Goal: Browse casually: Explore the website without a specific task or goal

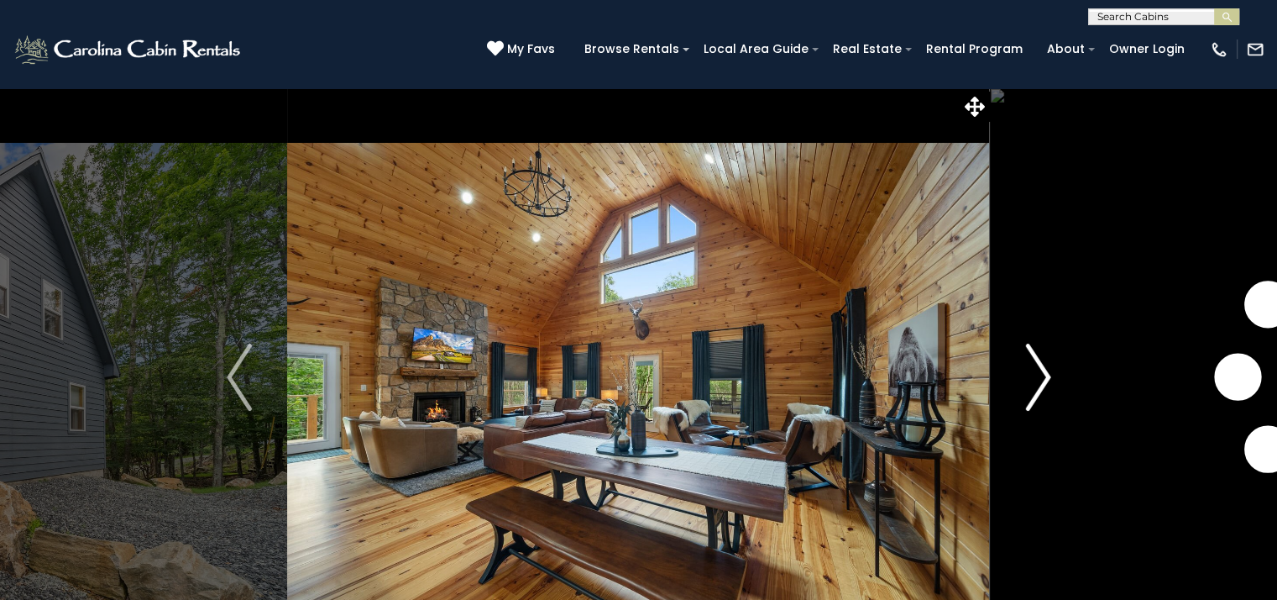
click at [1049, 383] on img "Next" at bounding box center [1037, 376] width 25 height 67
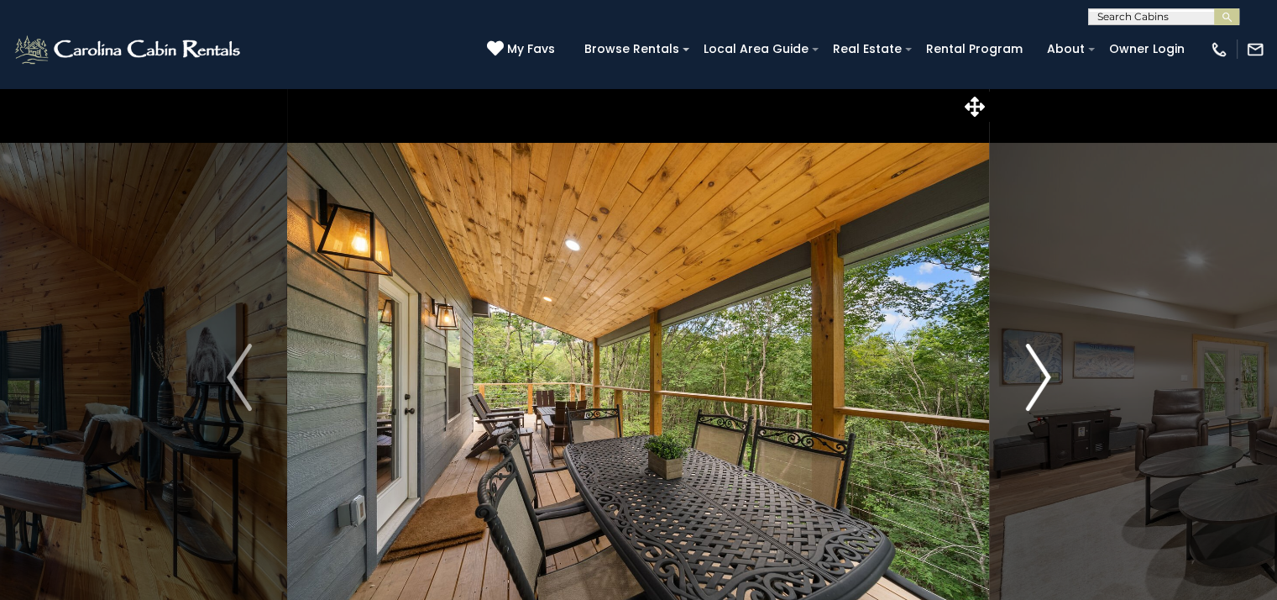
click at [1040, 374] on img "Next" at bounding box center [1037, 376] width 25 height 67
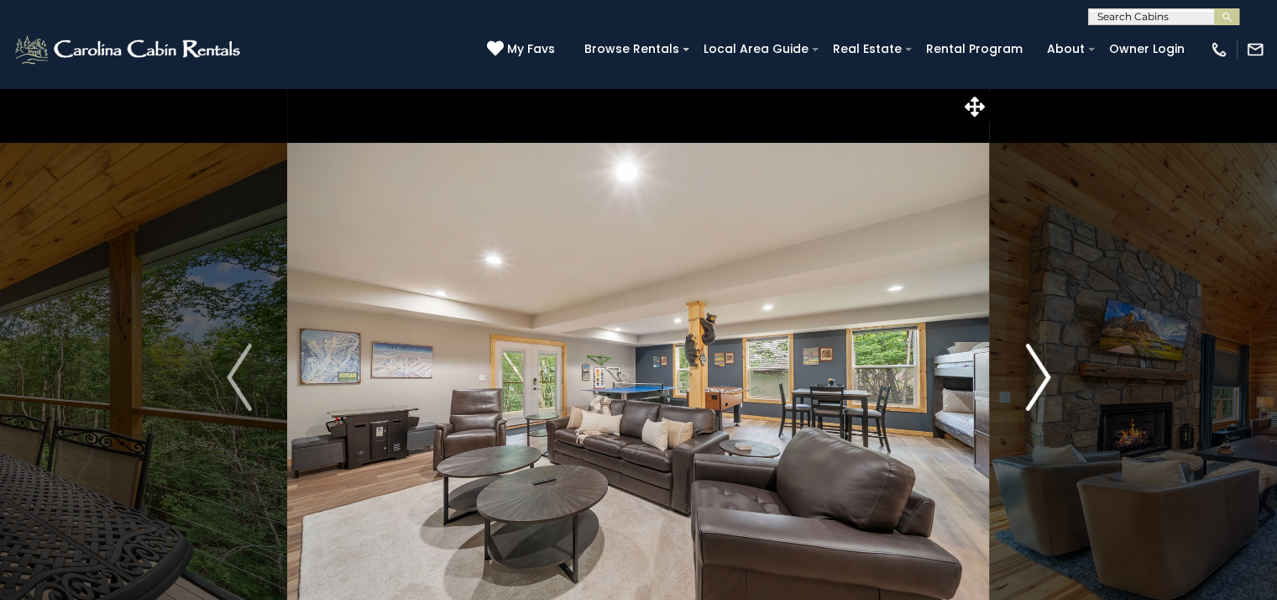
click at [1040, 374] on img "Next" at bounding box center [1037, 376] width 25 height 67
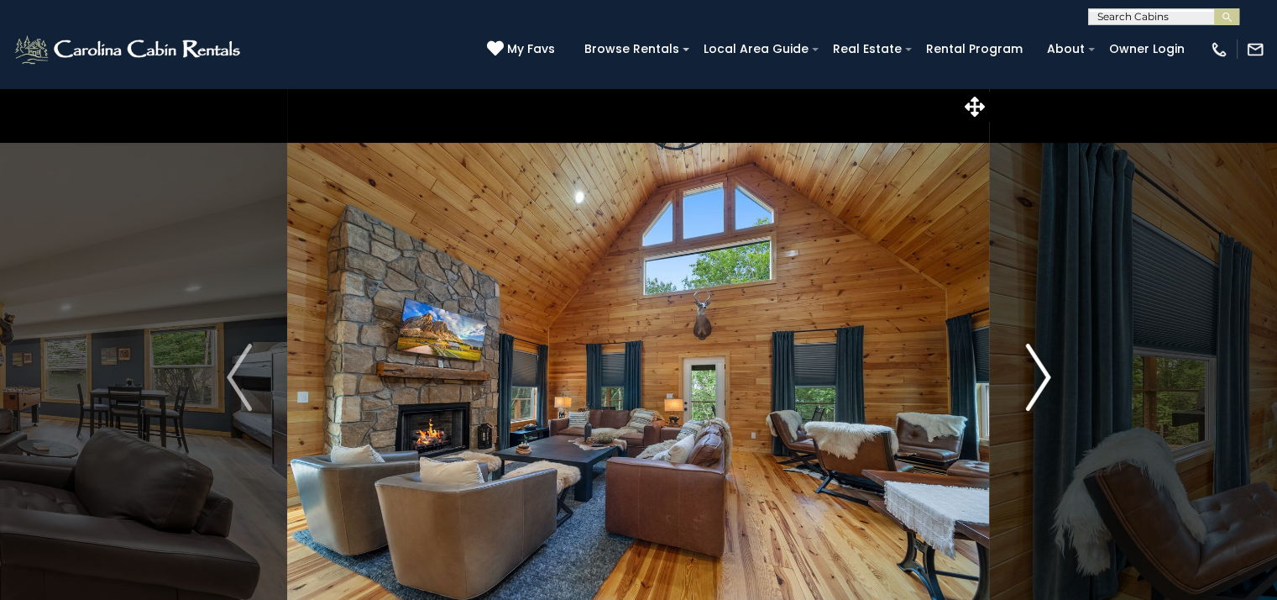
click at [1038, 374] on img "Next" at bounding box center [1037, 376] width 25 height 67
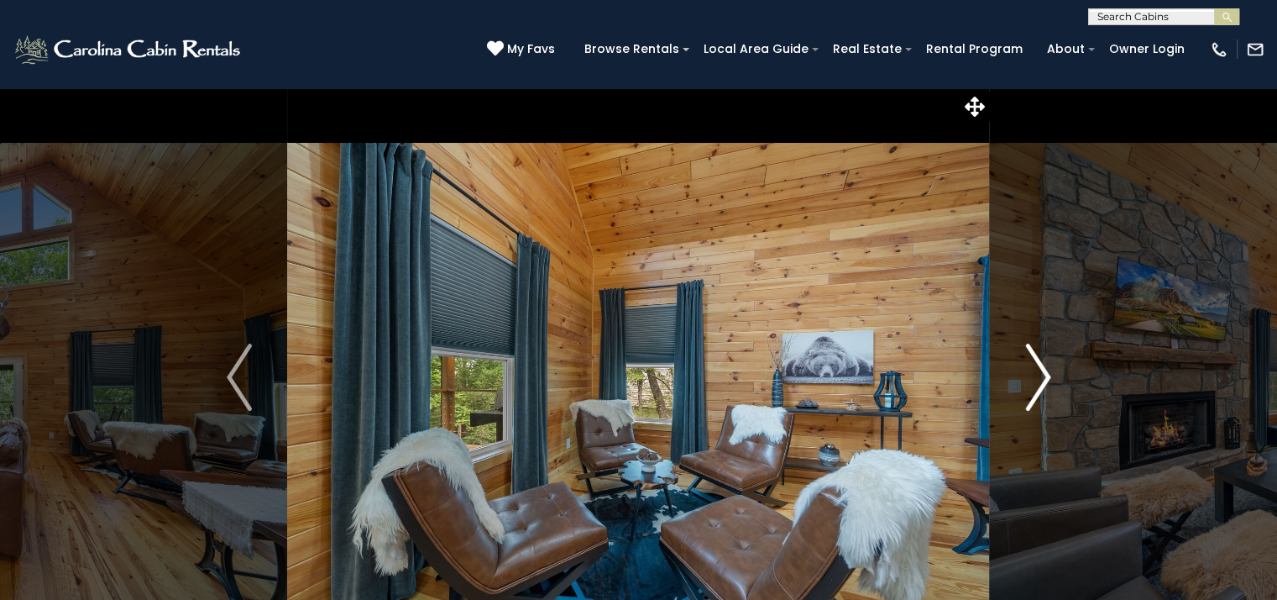
click at [1040, 380] on img "Next" at bounding box center [1037, 376] width 25 height 67
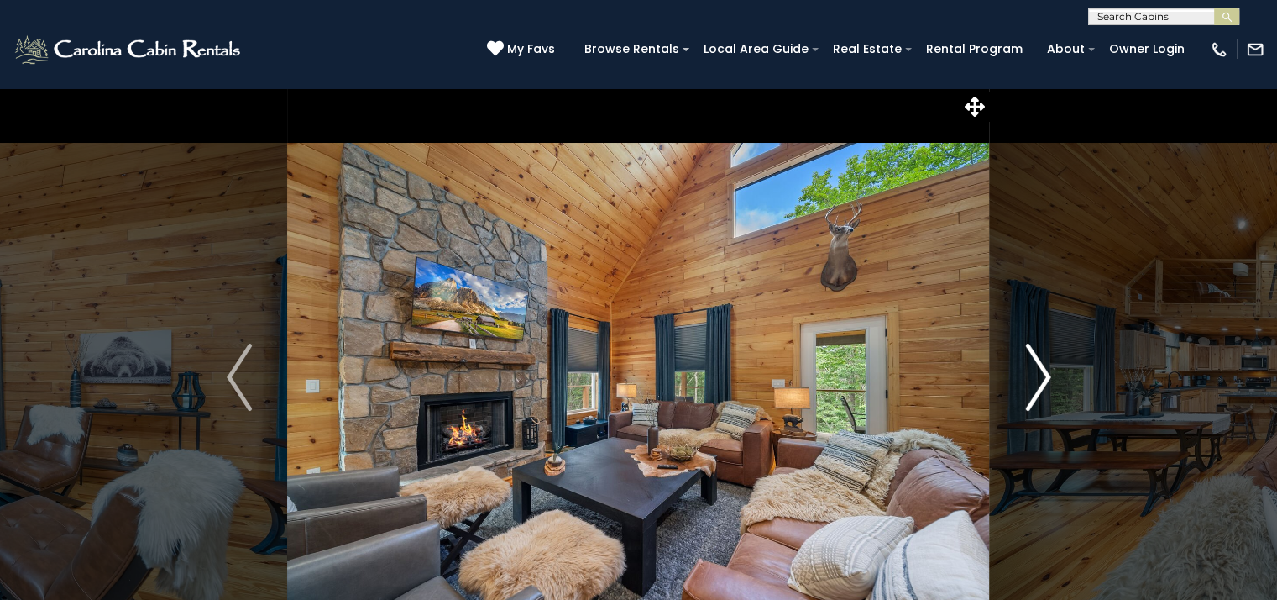
click at [1040, 380] on img "Next" at bounding box center [1037, 376] width 25 height 67
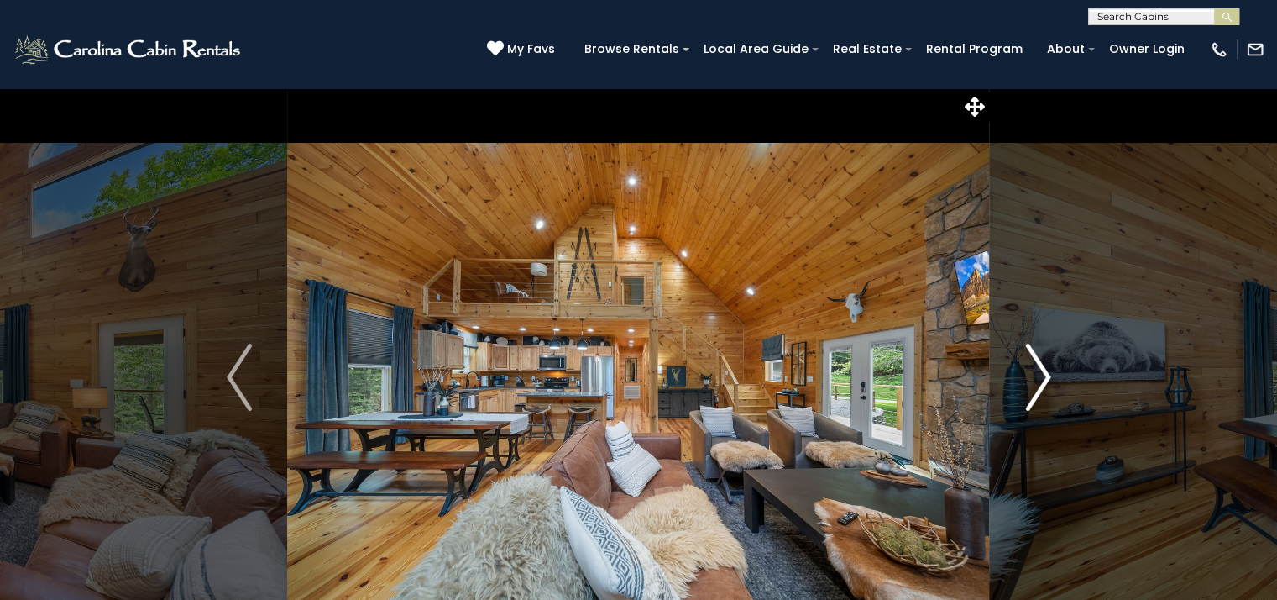
click at [1040, 380] on img "Next" at bounding box center [1037, 376] width 25 height 67
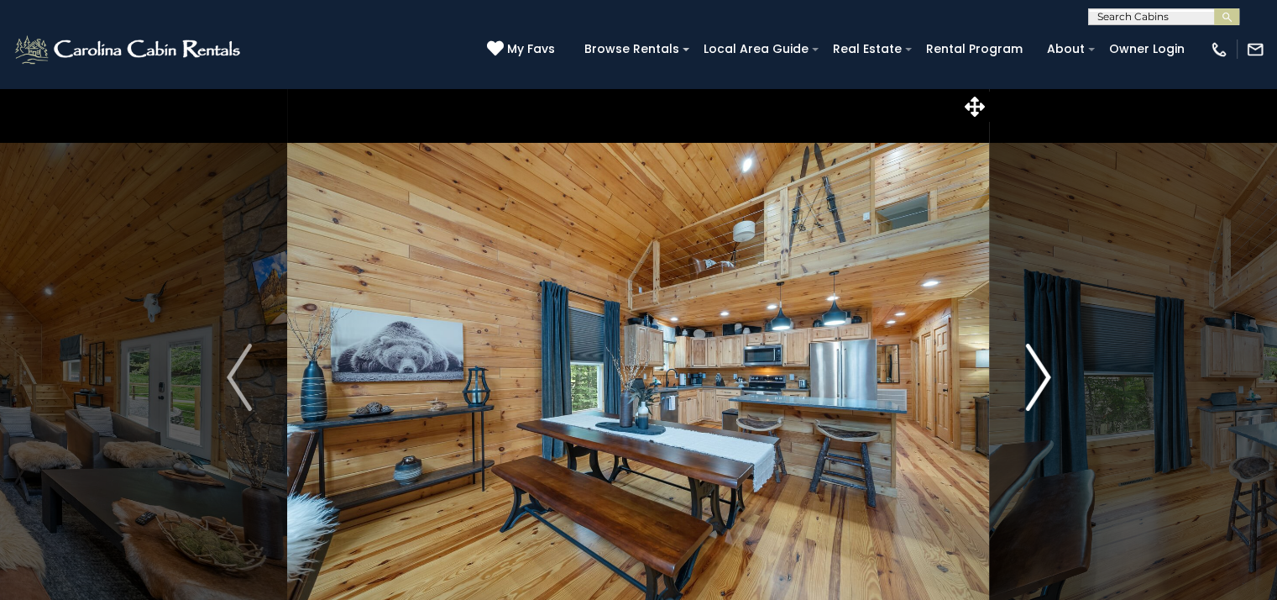
click at [1041, 375] on img "Next" at bounding box center [1037, 376] width 25 height 67
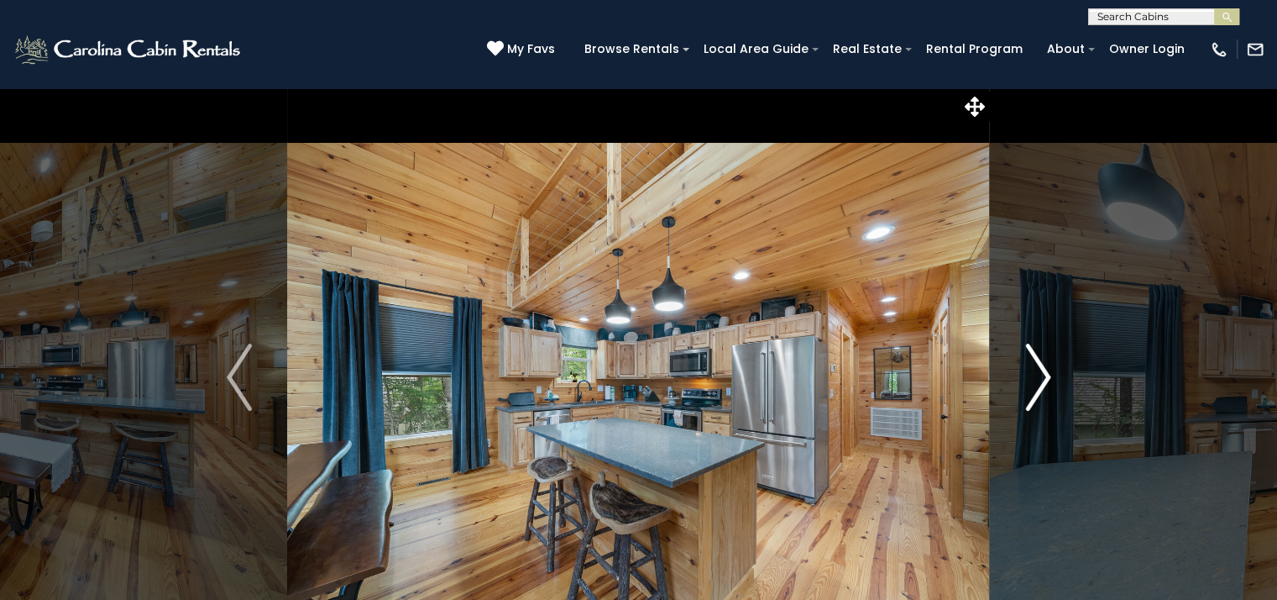
click at [1041, 375] on img "Next" at bounding box center [1037, 376] width 25 height 67
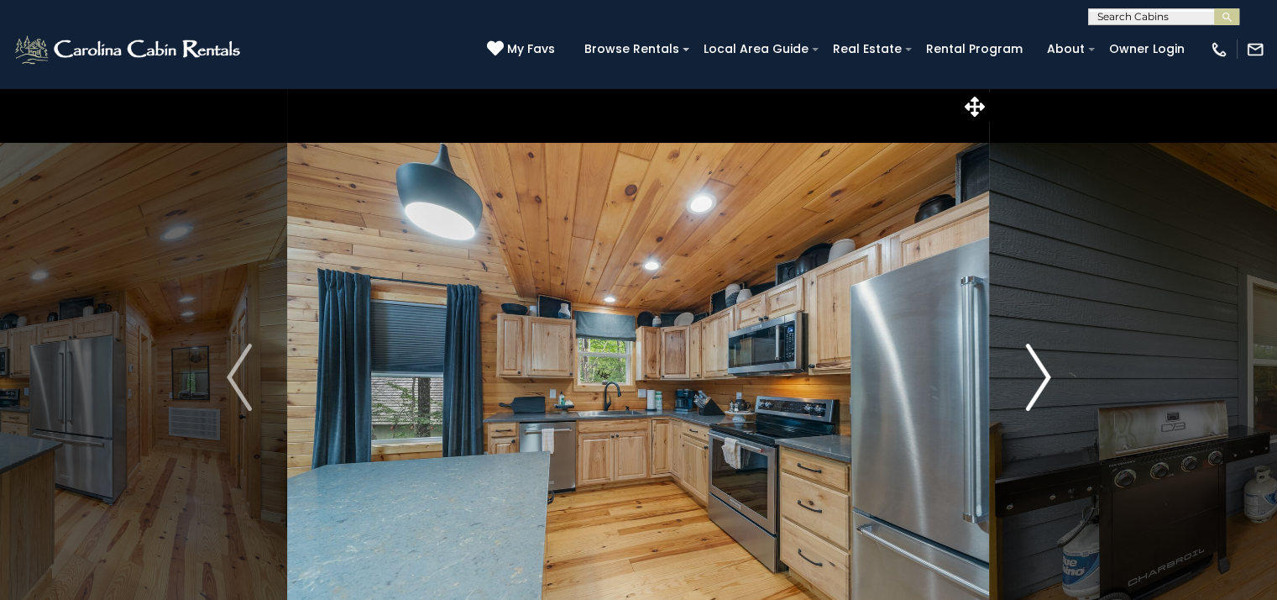
click at [1041, 375] on img "Next" at bounding box center [1037, 376] width 25 height 67
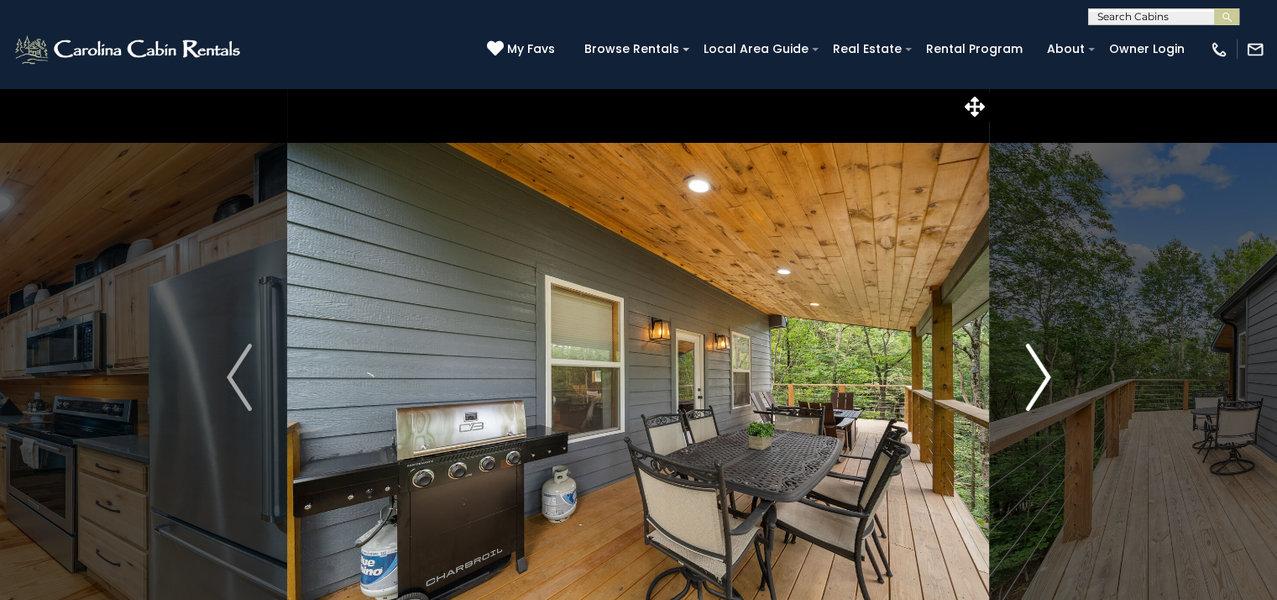
click at [1041, 375] on img "Next" at bounding box center [1037, 376] width 25 height 67
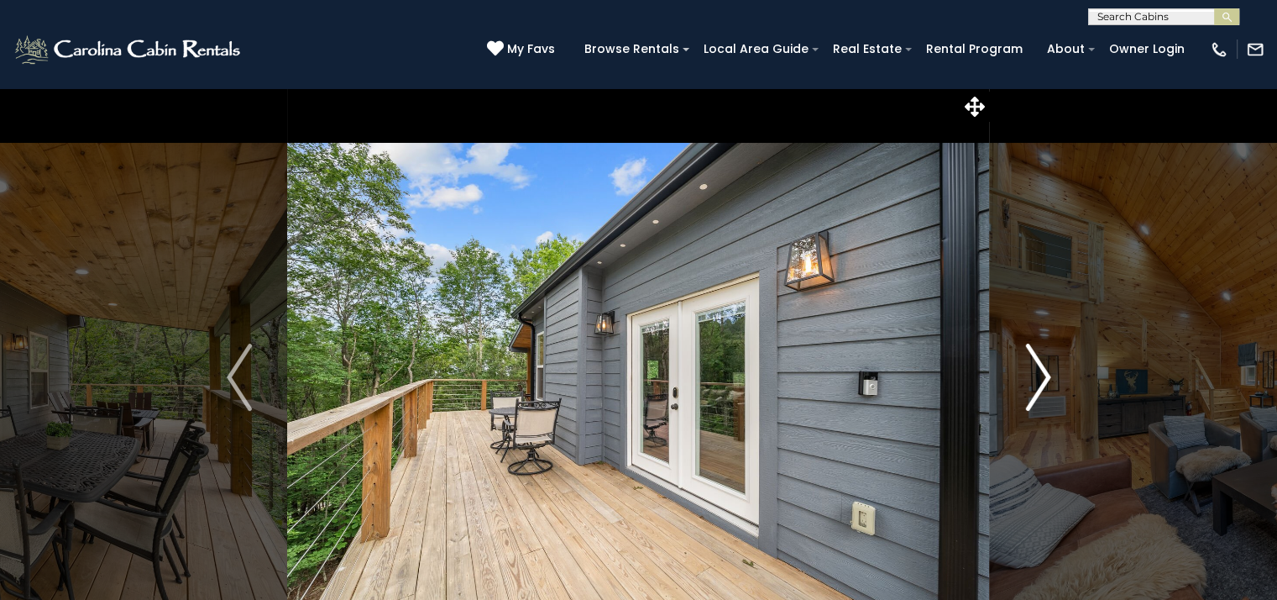
click at [1041, 375] on img "Next" at bounding box center [1037, 376] width 25 height 67
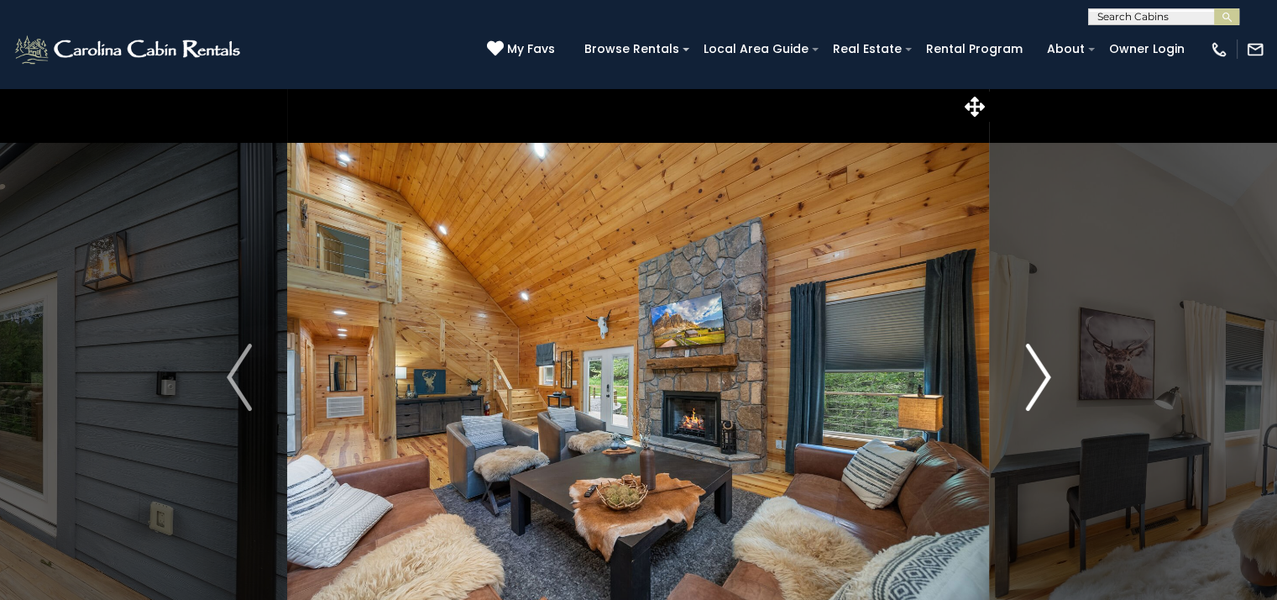
click at [1041, 375] on img "Next" at bounding box center [1037, 376] width 25 height 67
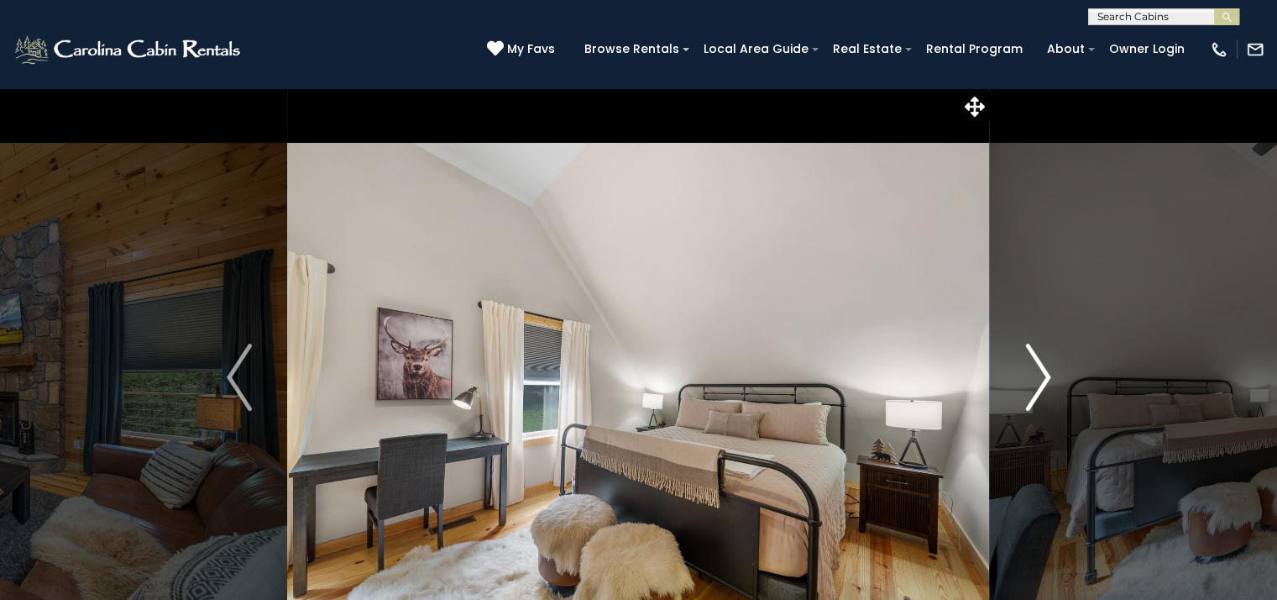
click at [1041, 375] on img "Next" at bounding box center [1037, 376] width 25 height 67
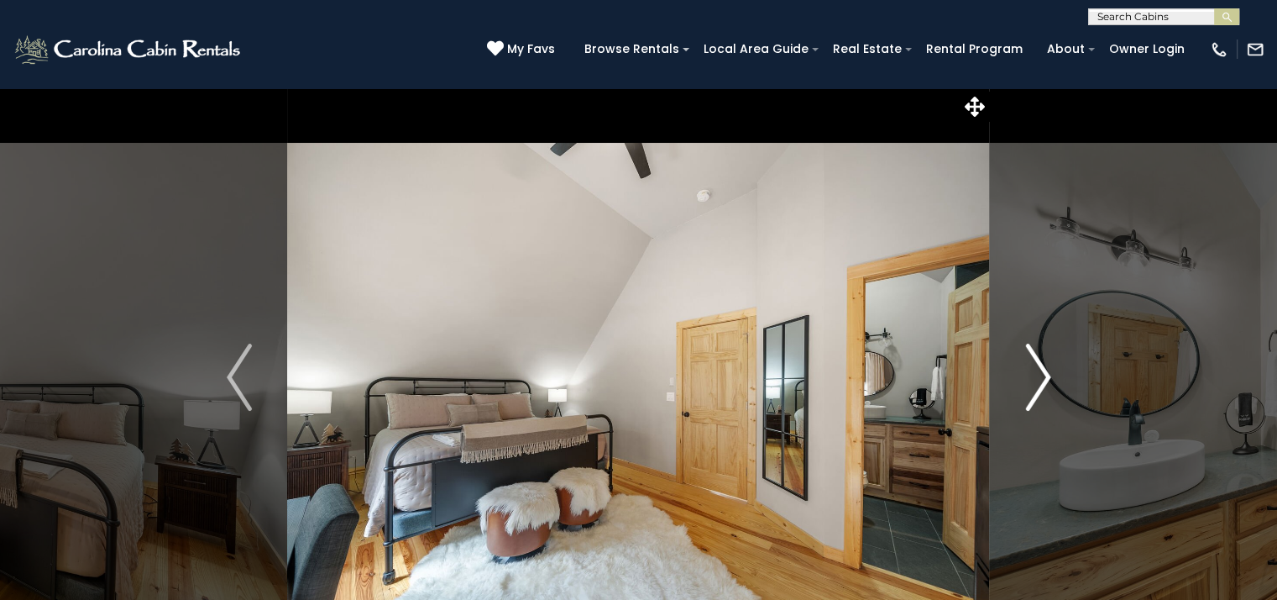
click at [1041, 375] on img "Next" at bounding box center [1037, 376] width 25 height 67
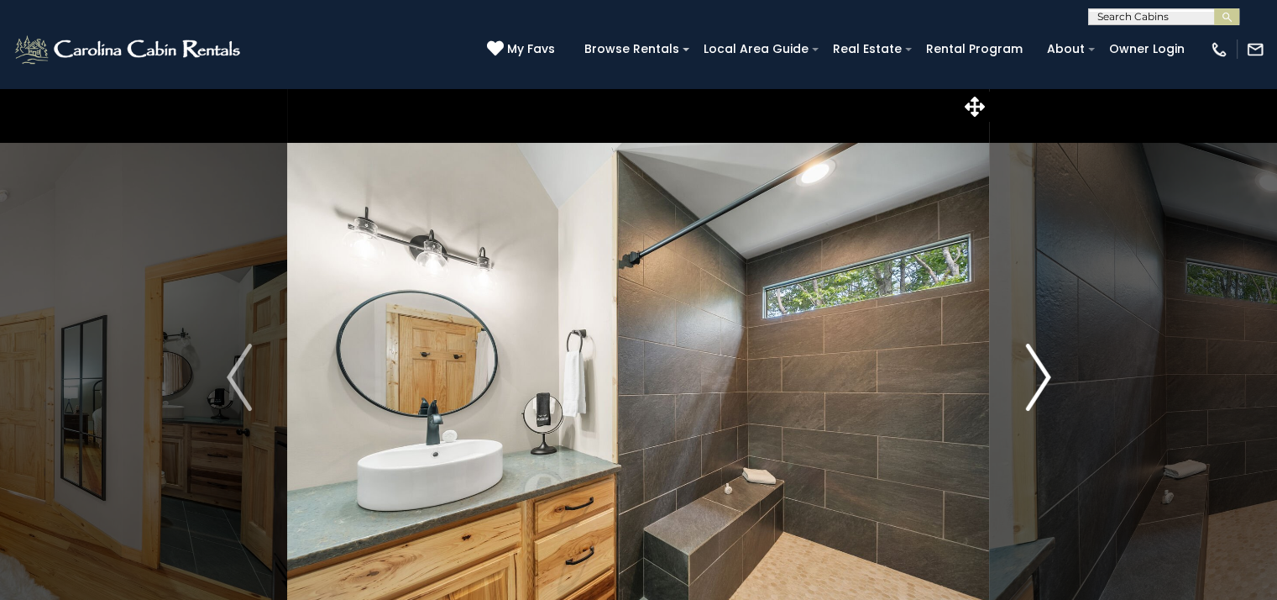
click at [1041, 375] on img "Next" at bounding box center [1037, 376] width 25 height 67
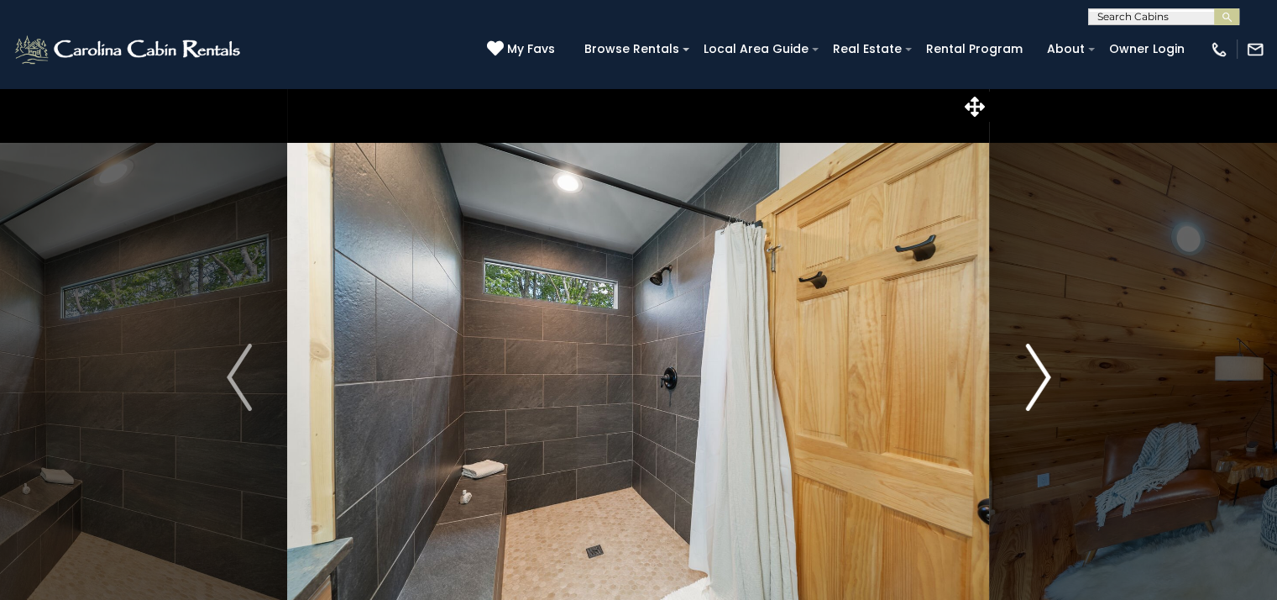
click at [1041, 375] on img "Next" at bounding box center [1037, 376] width 25 height 67
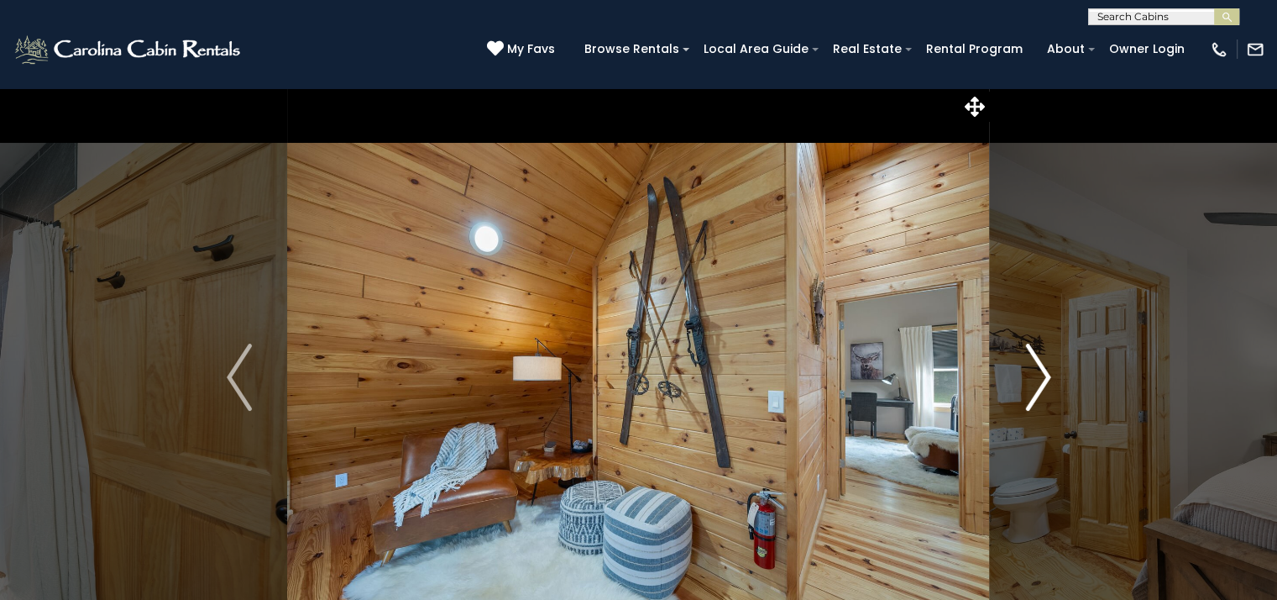
click at [1041, 375] on img "Next" at bounding box center [1037, 376] width 25 height 67
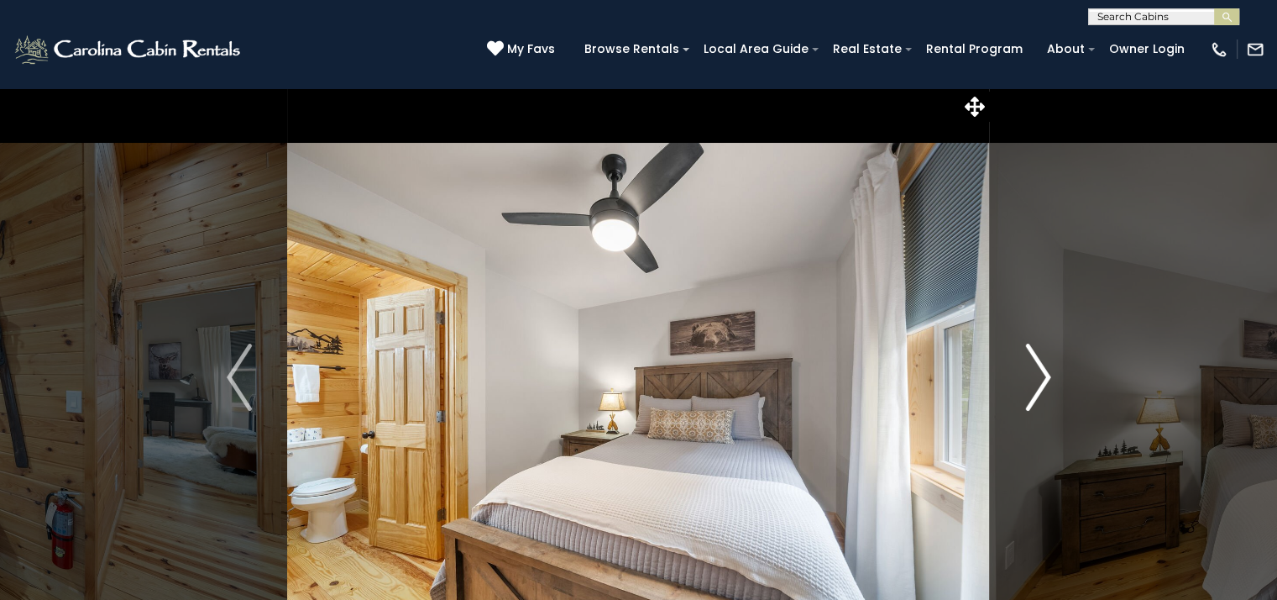
click at [1041, 375] on img "Next" at bounding box center [1037, 376] width 25 height 67
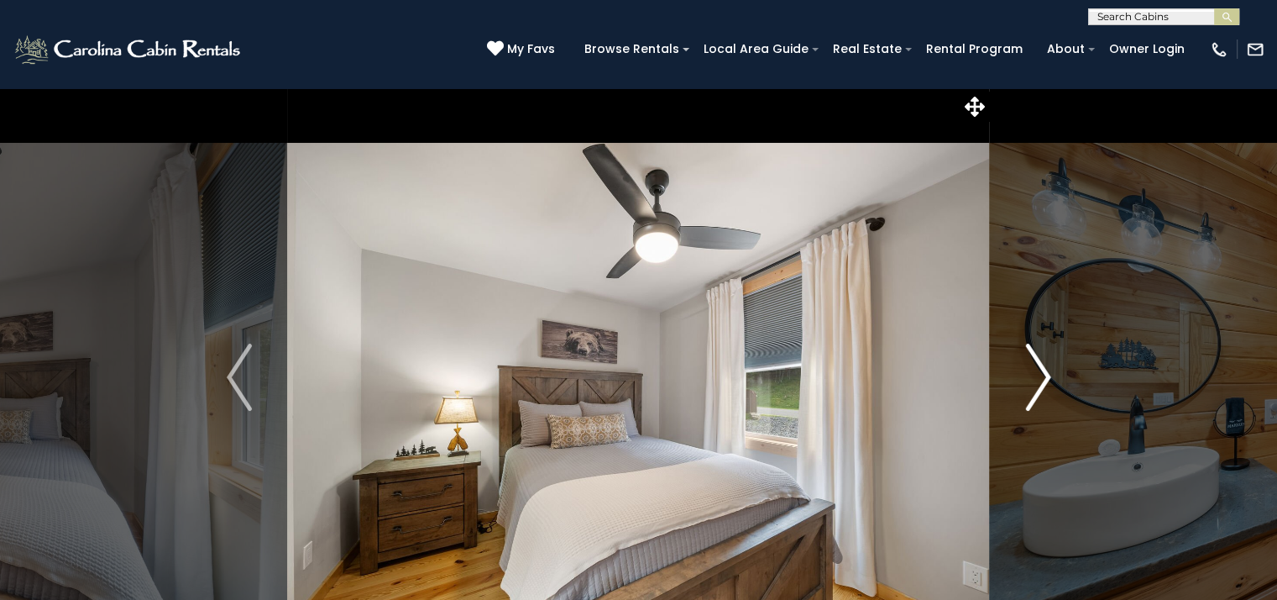
click at [1037, 375] on img "Next" at bounding box center [1037, 376] width 25 height 67
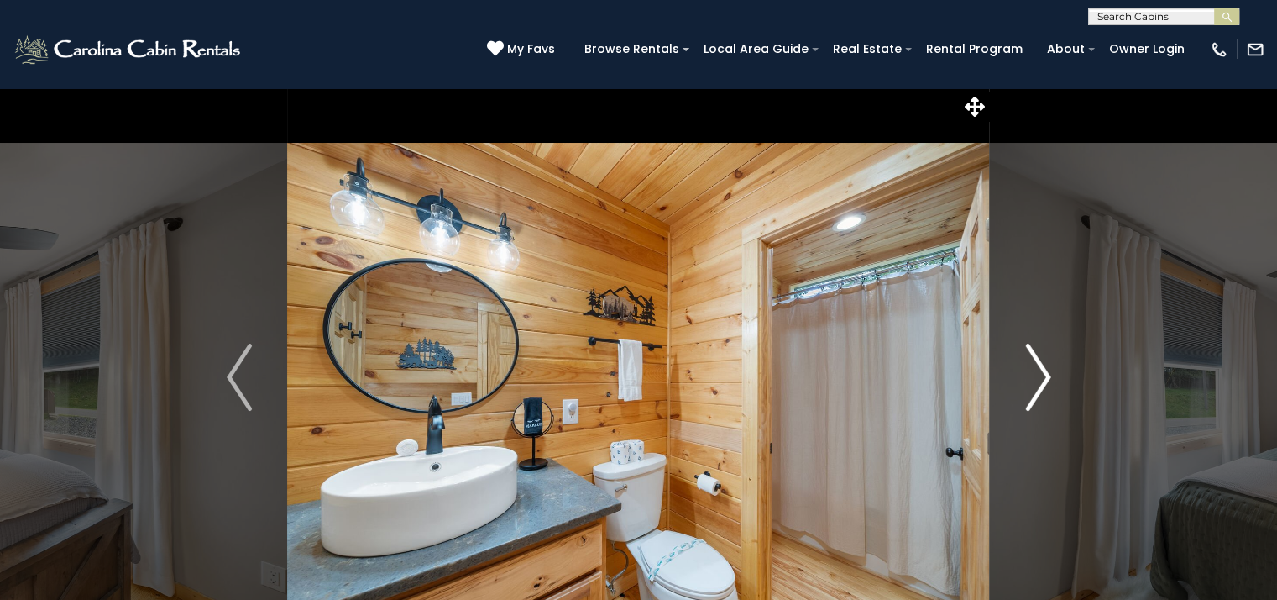
click at [1037, 375] on img "Next" at bounding box center [1037, 376] width 25 height 67
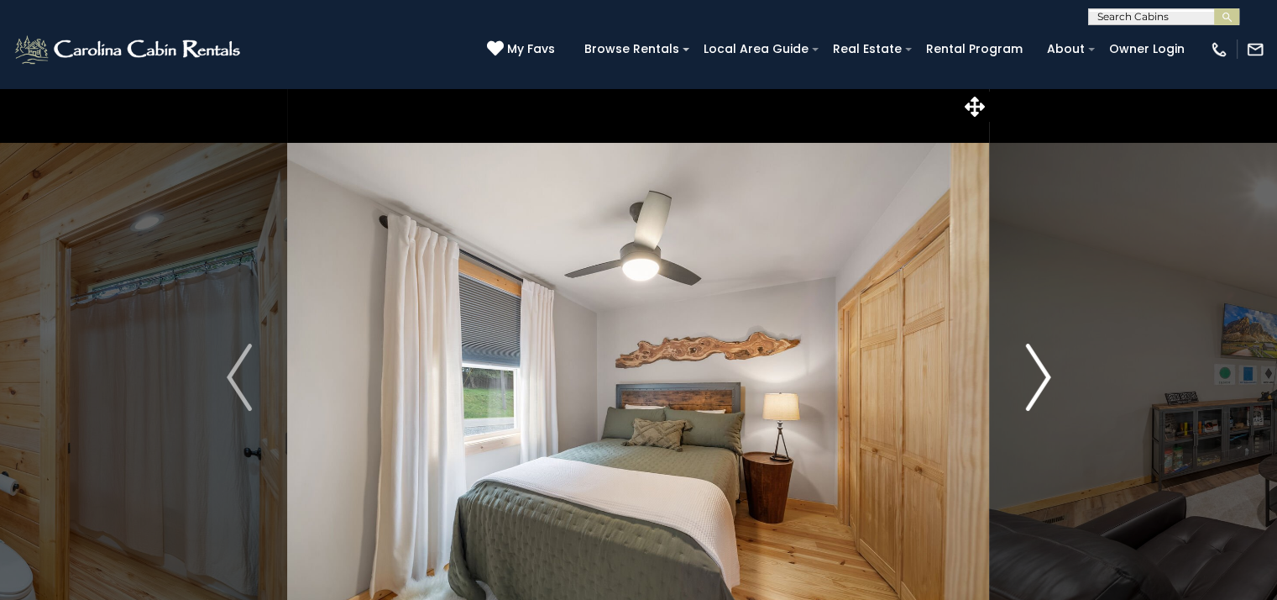
click at [1037, 375] on img "Next" at bounding box center [1037, 376] width 25 height 67
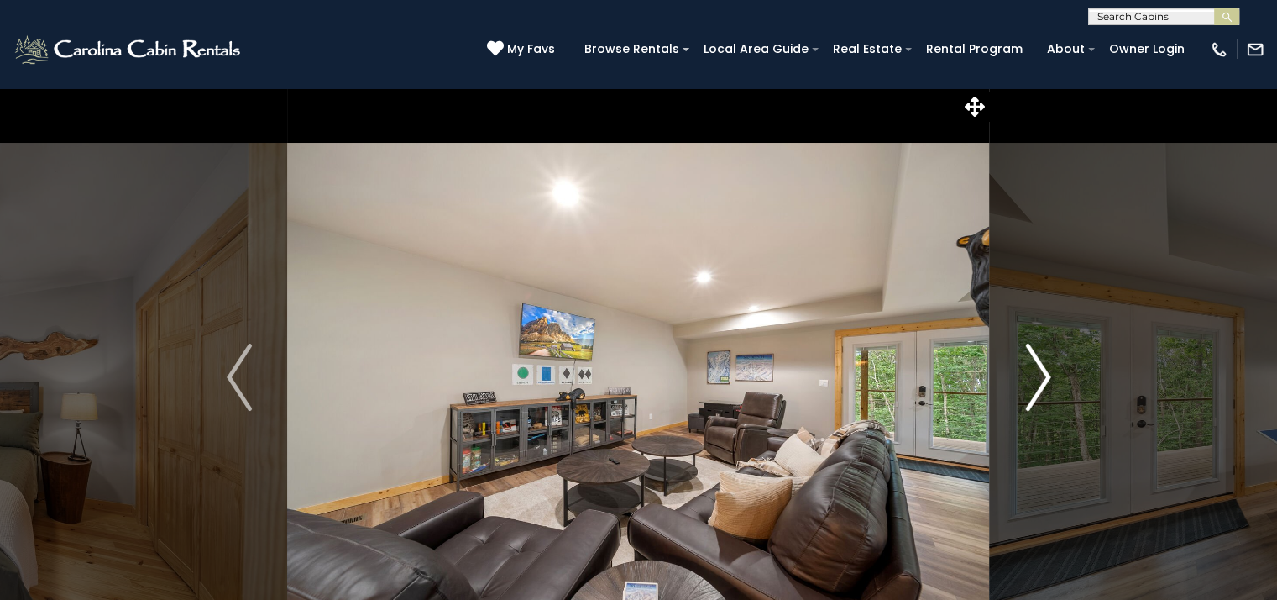
click at [1043, 377] on img "Next" at bounding box center [1037, 376] width 25 height 67
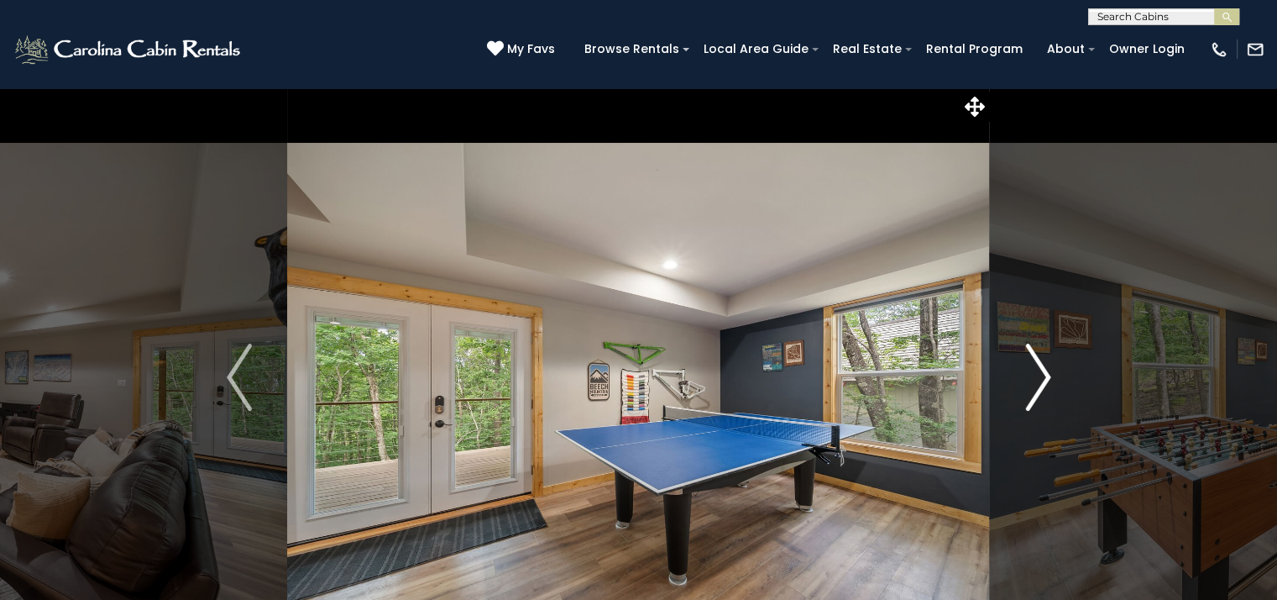
click at [1043, 377] on img "Next" at bounding box center [1037, 376] width 25 height 67
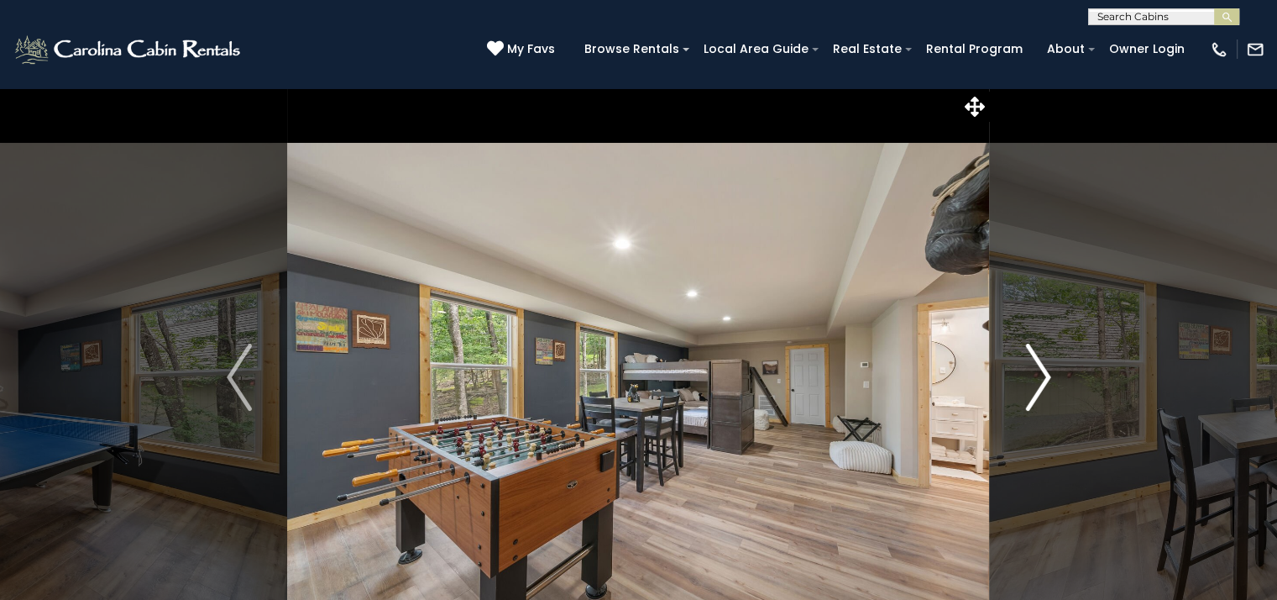
click at [1040, 377] on img "Next" at bounding box center [1037, 376] width 25 height 67
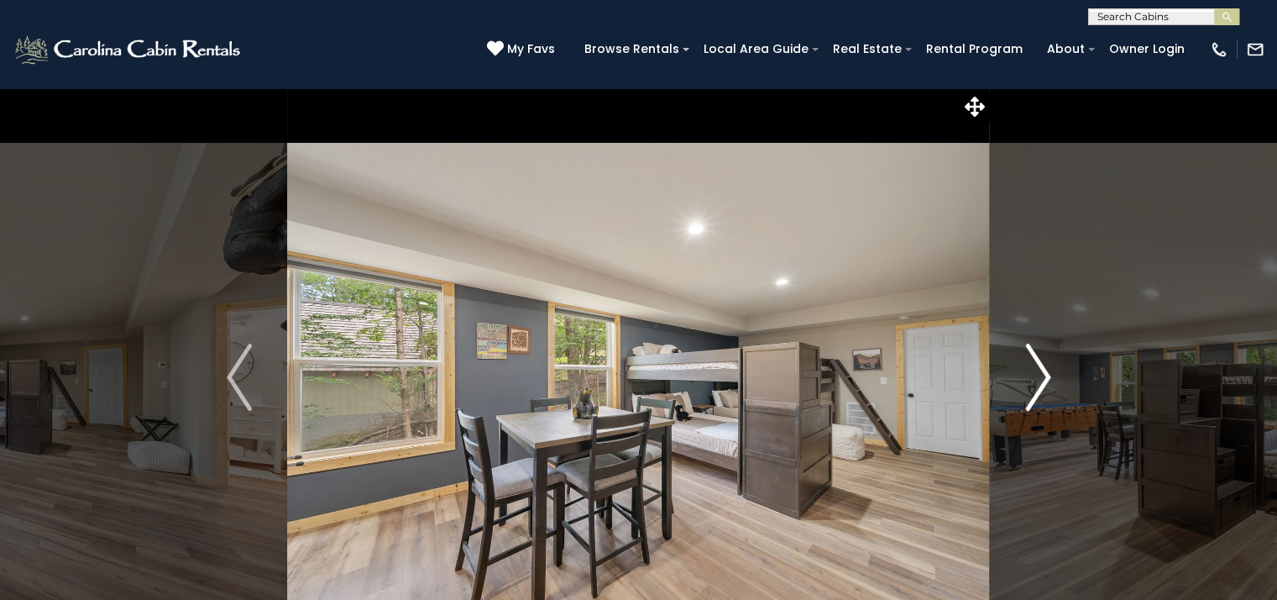
click at [1032, 377] on img "Next" at bounding box center [1037, 376] width 25 height 67
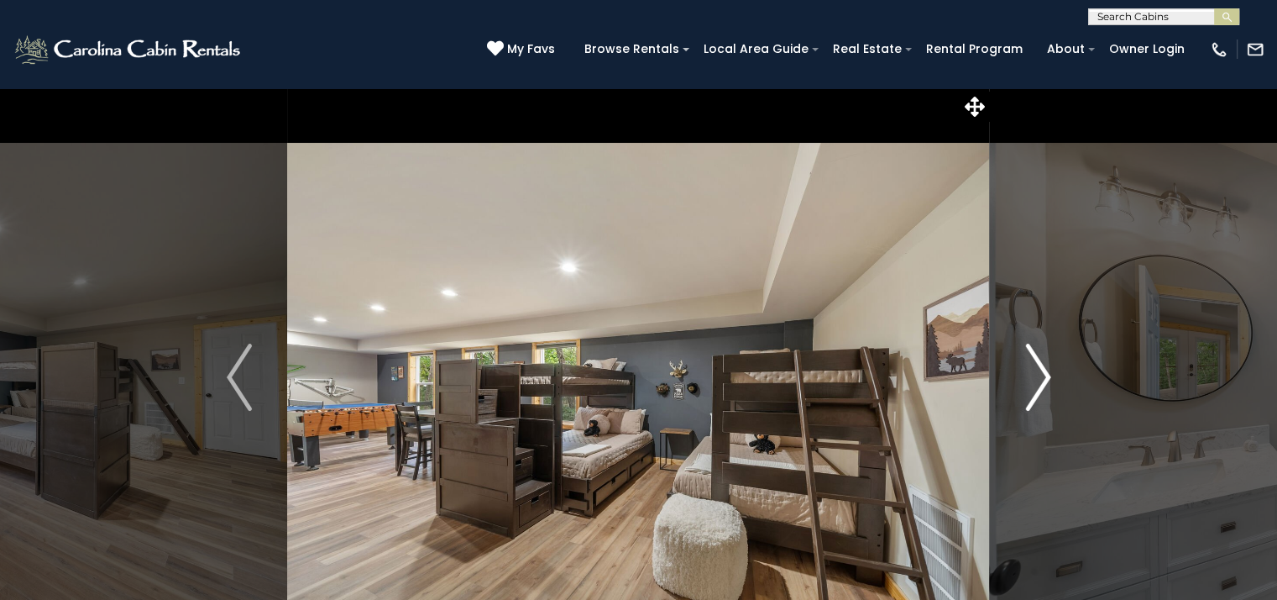
click at [1055, 383] on button "Next" at bounding box center [1038, 376] width 97 height 579
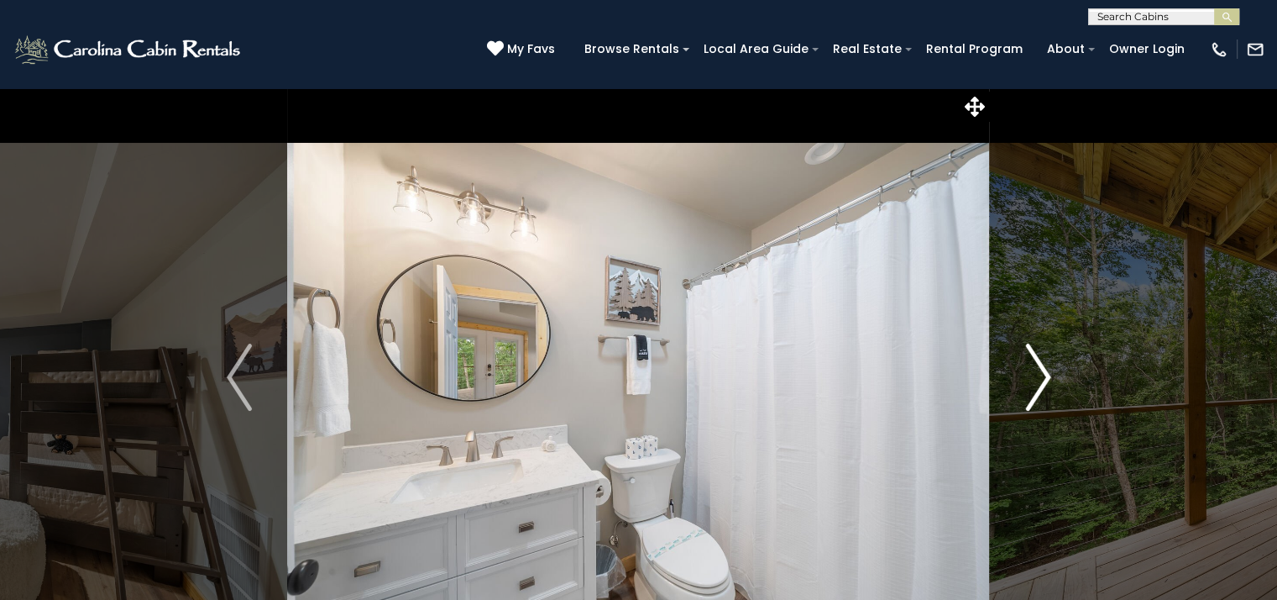
click at [1055, 383] on button "Next" at bounding box center [1038, 376] width 97 height 579
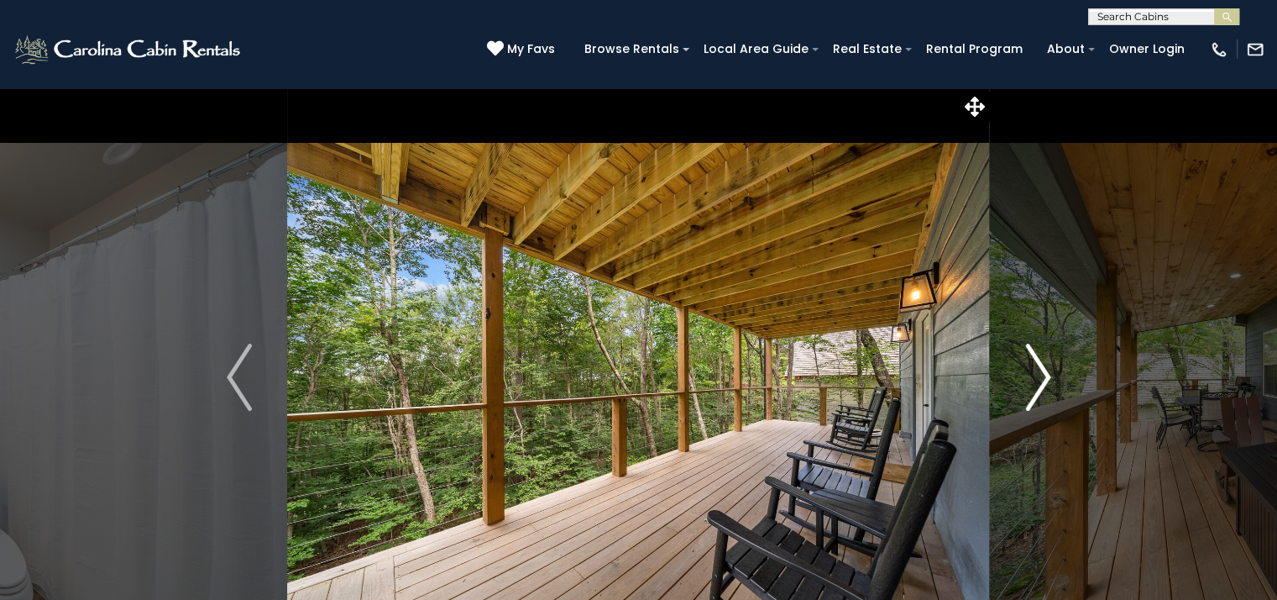
click at [1055, 383] on button "Next" at bounding box center [1038, 376] width 97 height 579
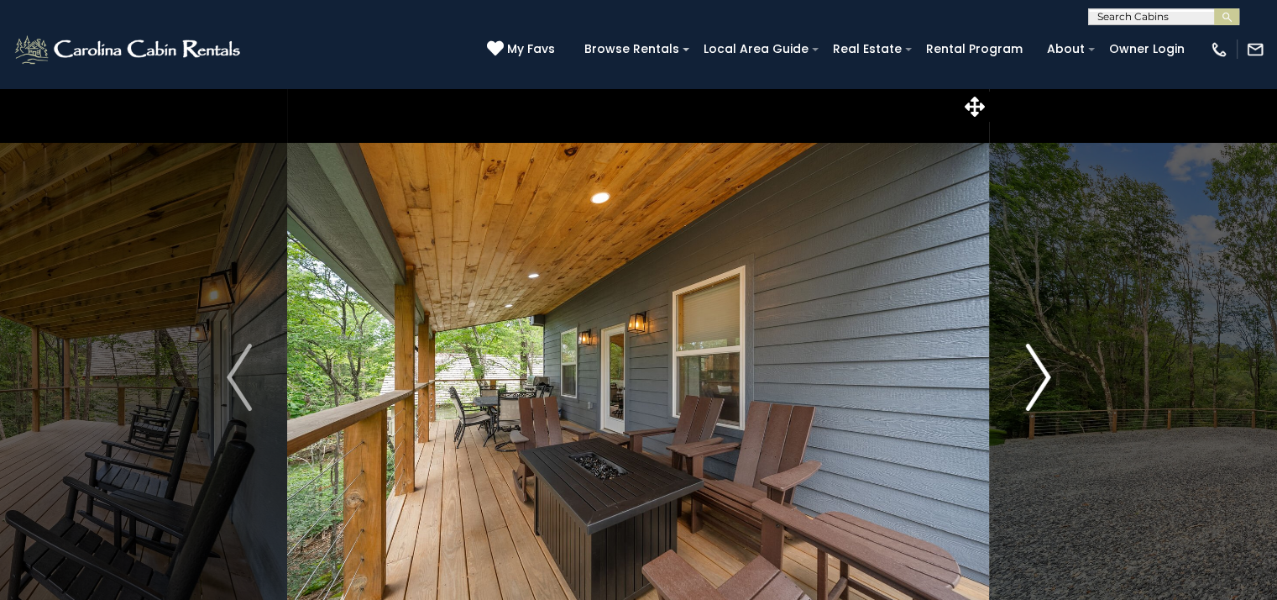
click at [1055, 383] on button "Next" at bounding box center [1038, 376] width 97 height 579
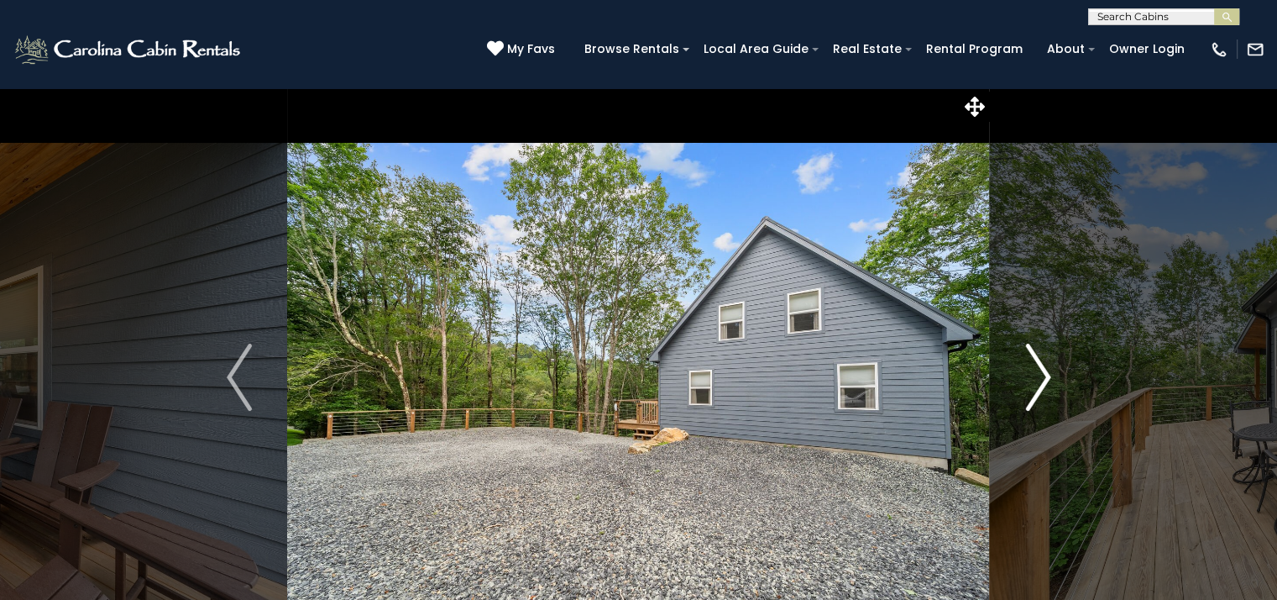
click at [1045, 380] on img "Next" at bounding box center [1037, 376] width 25 height 67
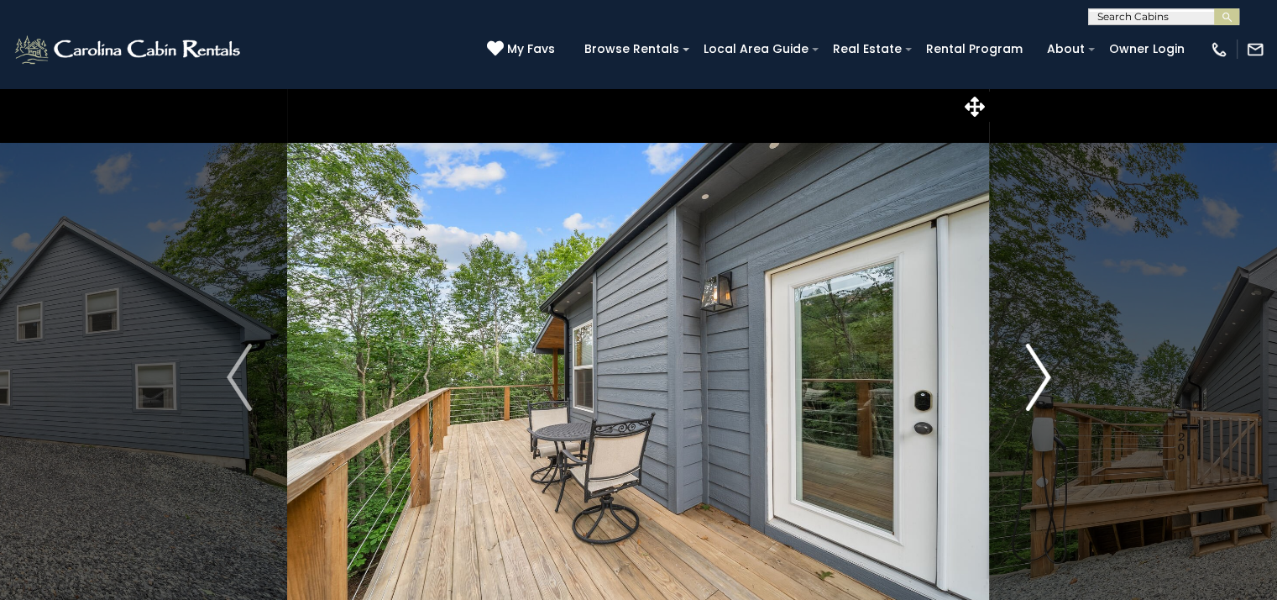
click at [1045, 379] on img "Next" at bounding box center [1037, 376] width 25 height 67
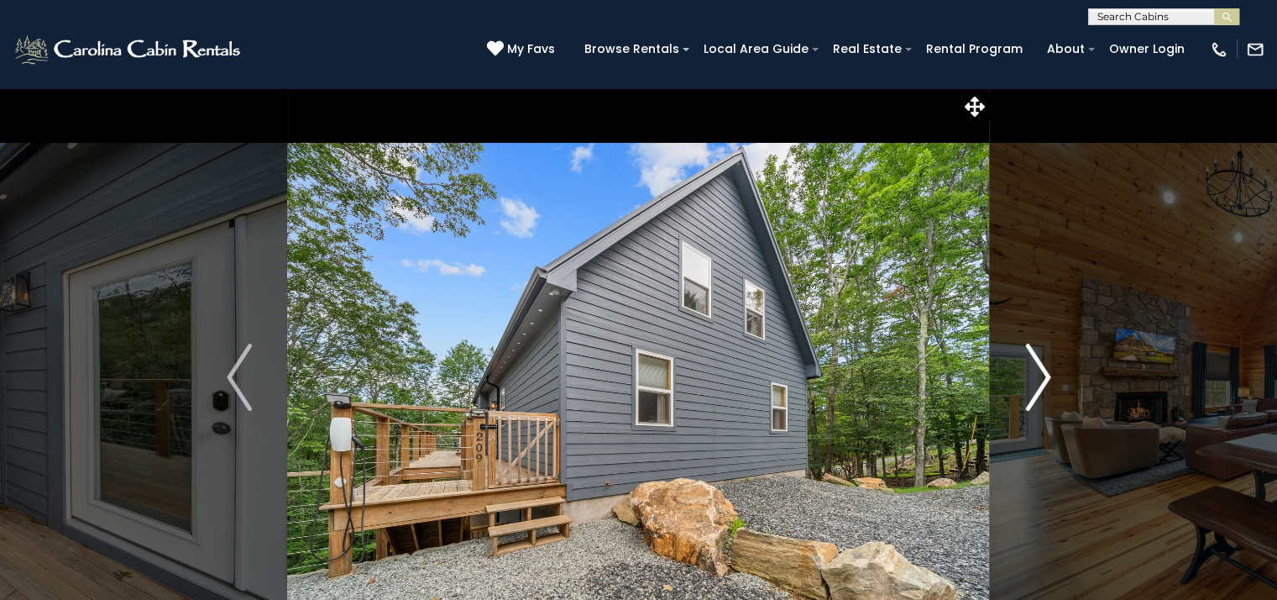
click at [1045, 379] on img "Next" at bounding box center [1037, 376] width 25 height 67
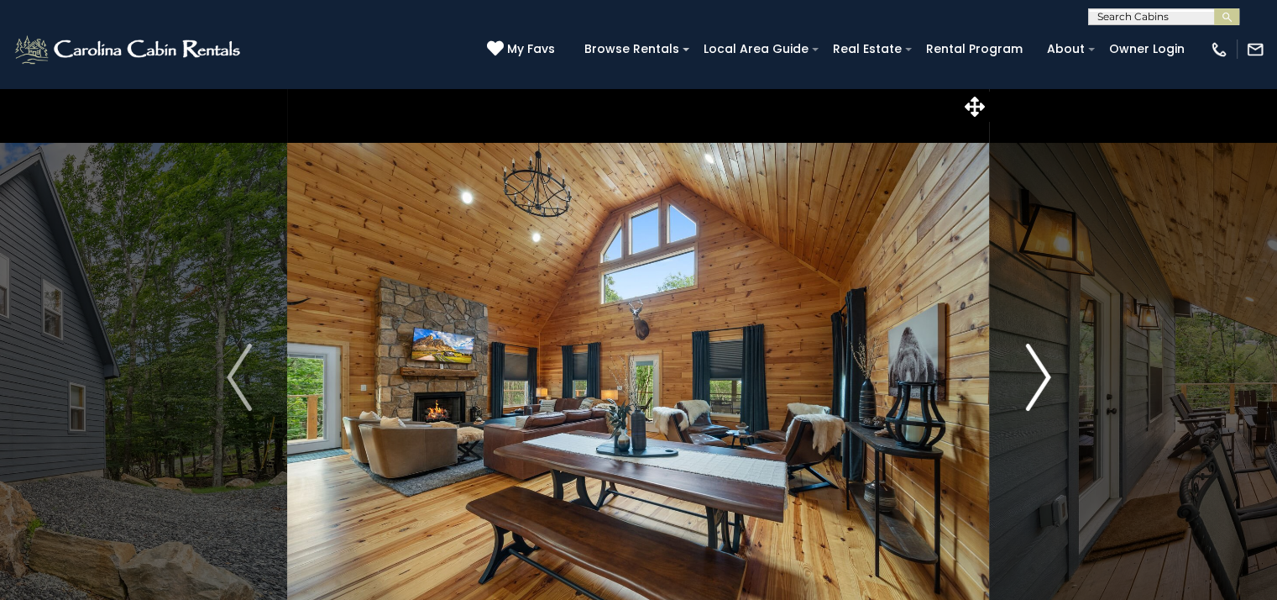
click at [1045, 379] on img "Next" at bounding box center [1037, 376] width 25 height 67
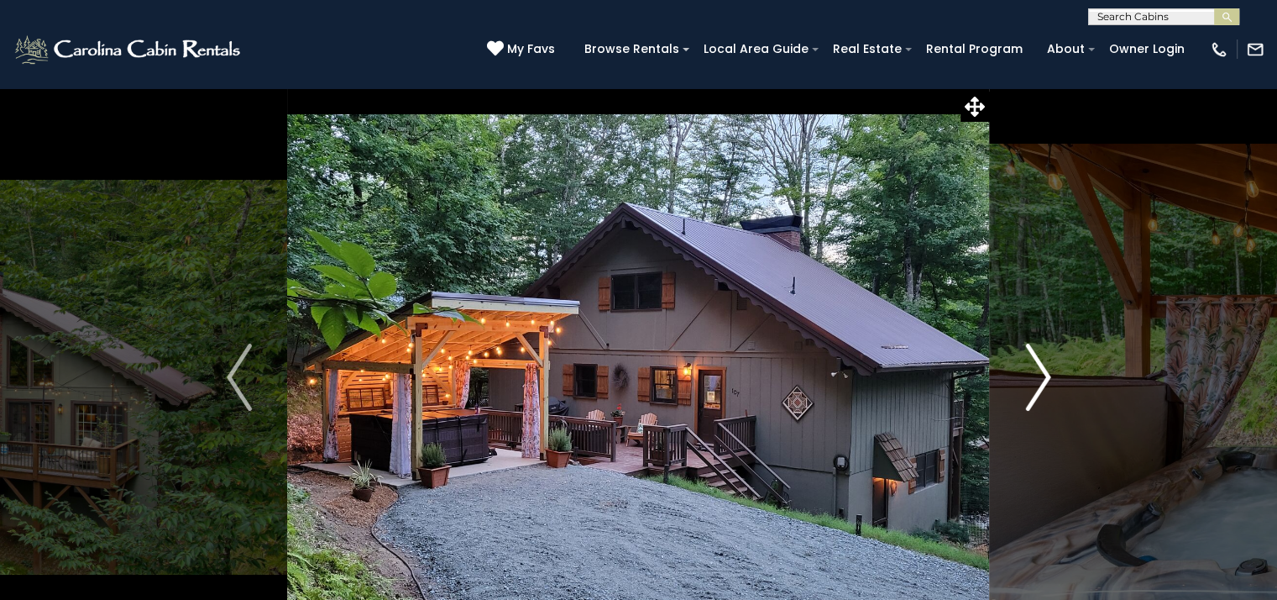
click at [1041, 376] on img "Next" at bounding box center [1037, 376] width 25 height 67
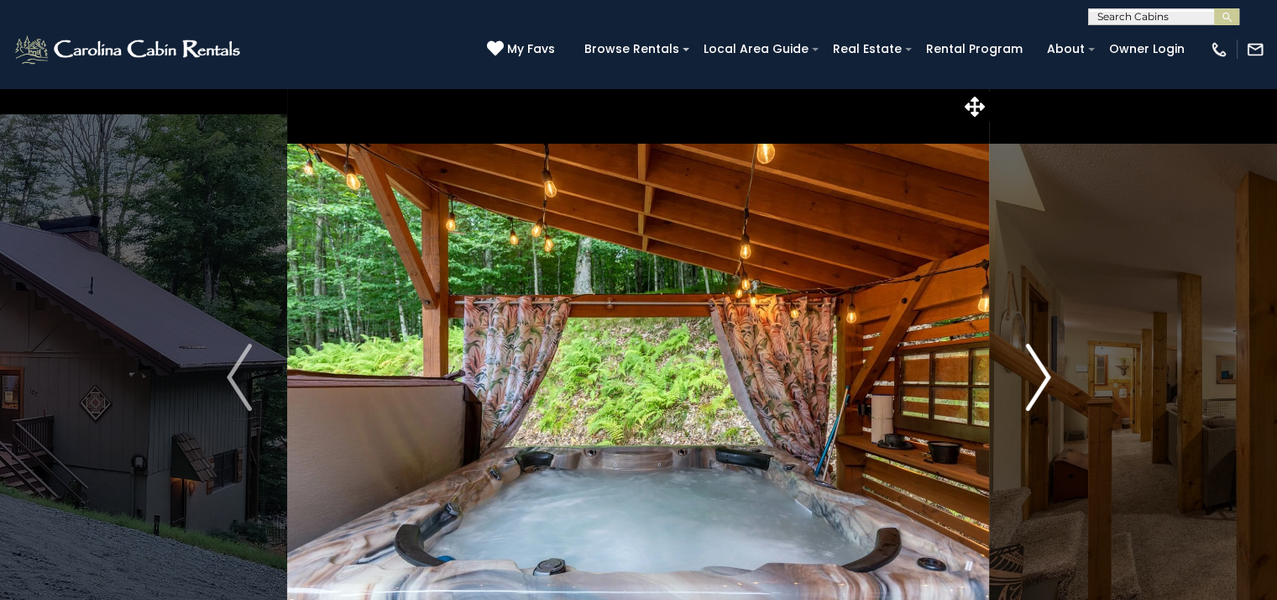
click at [1041, 376] on img "Next" at bounding box center [1037, 376] width 25 height 67
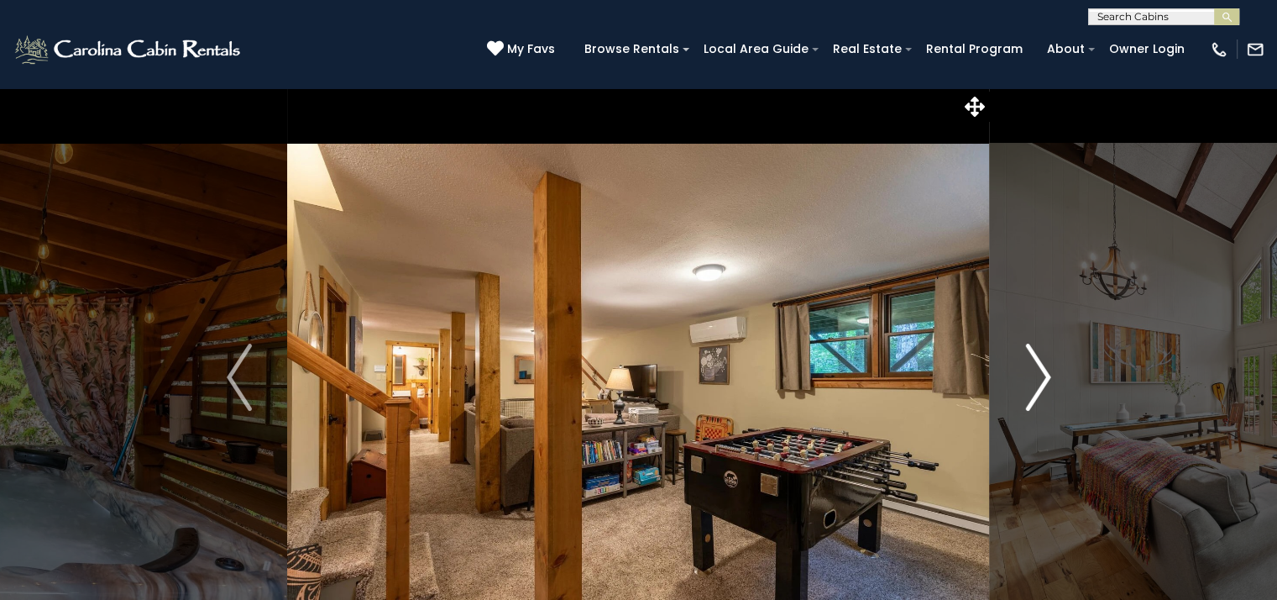
click at [1041, 376] on img "Next" at bounding box center [1037, 376] width 25 height 67
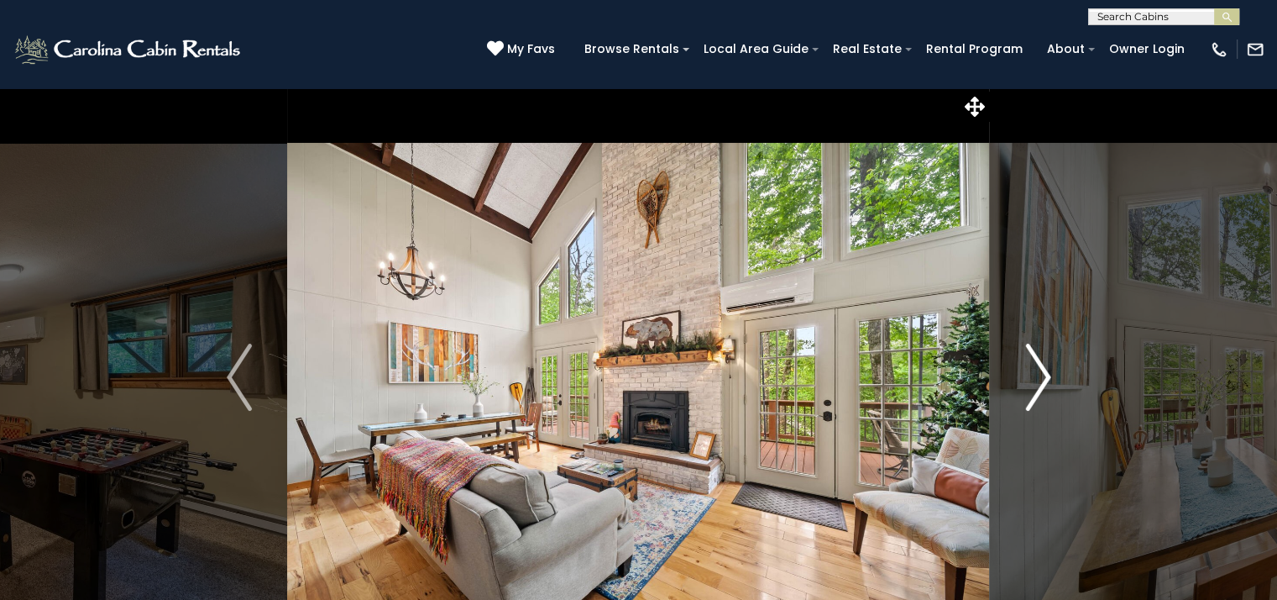
click at [1041, 376] on img "Next" at bounding box center [1037, 376] width 25 height 67
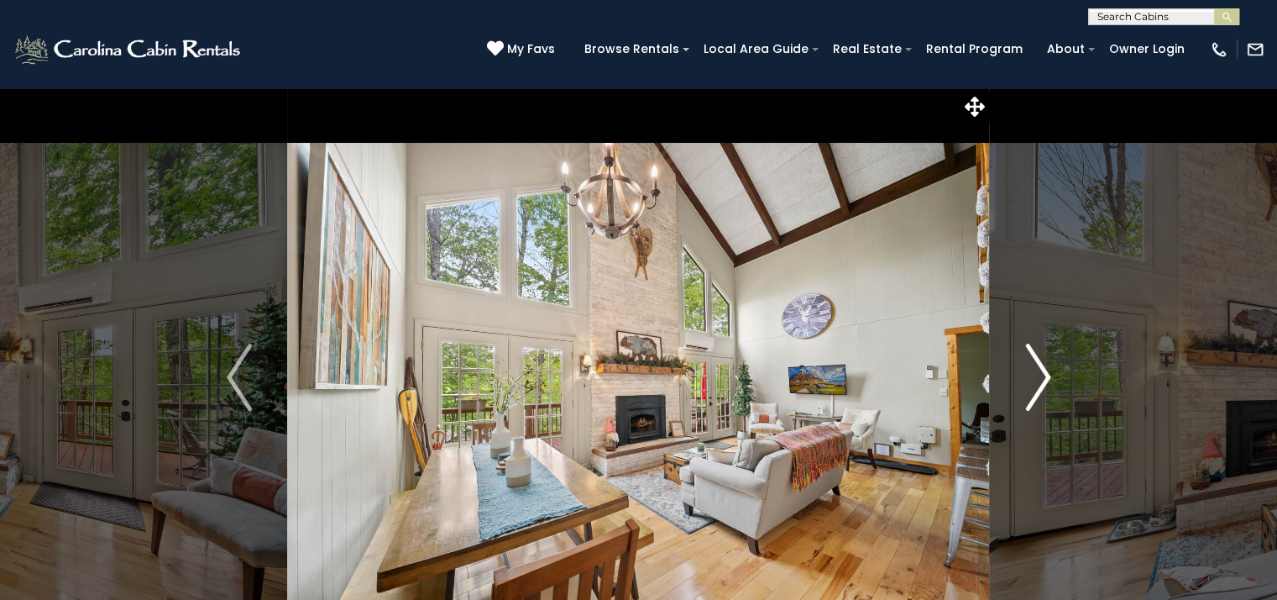
click at [1041, 375] on img "Next" at bounding box center [1037, 376] width 25 height 67
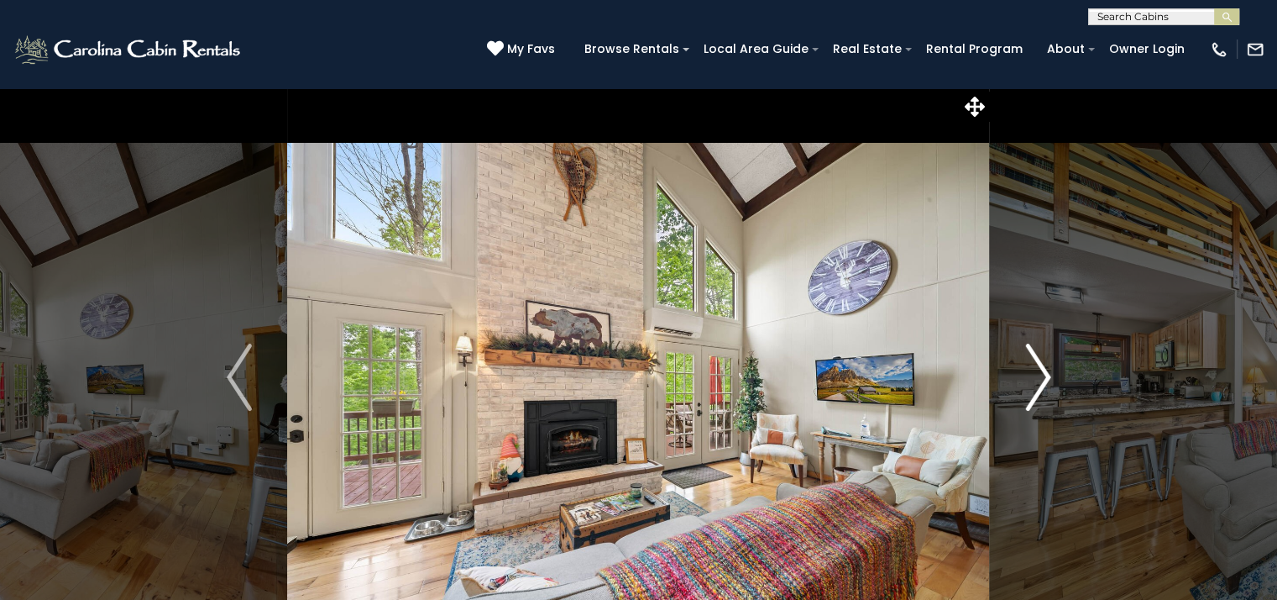
click at [1041, 375] on img "Next" at bounding box center [1037, 376] width 25 height 67
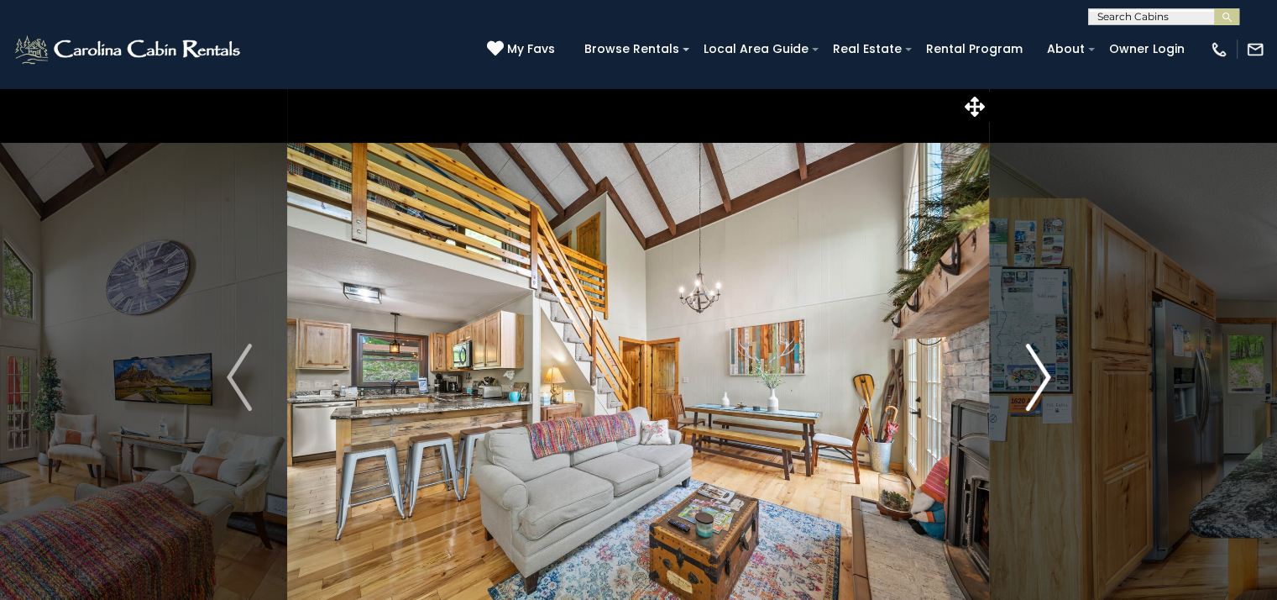
click at [1038, 375] on img "Next" at bounding box center [1037, 376] width 25 height 67
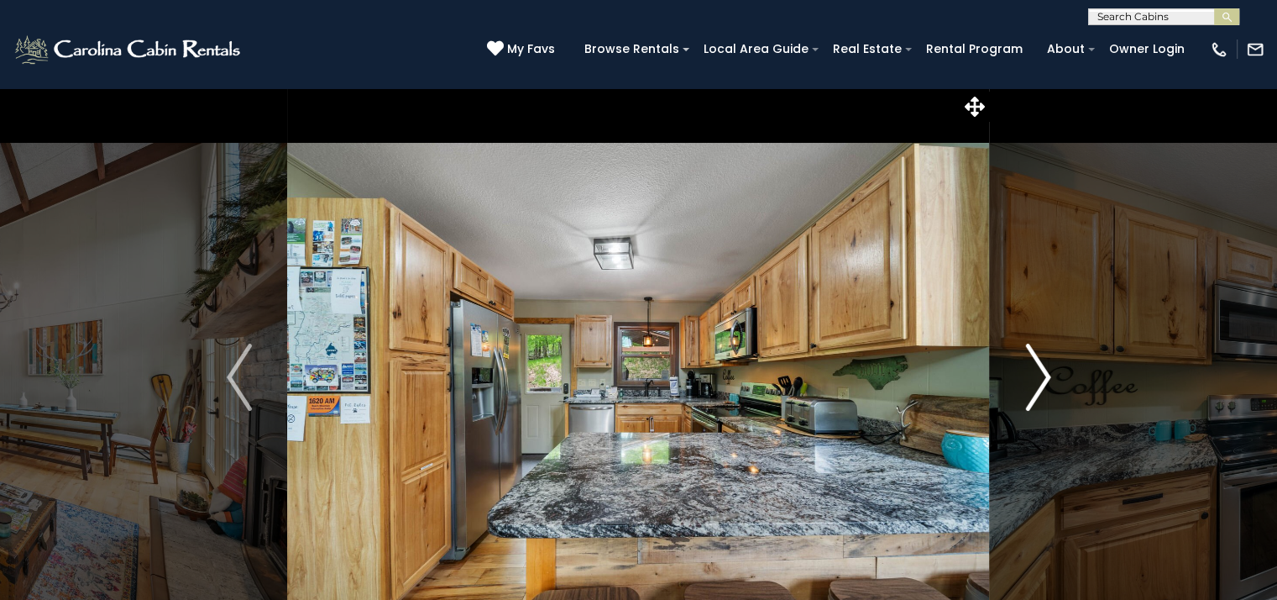
click at [1038, 375] on img "Next" at bounding box center [1037, 376] width 25 height 67
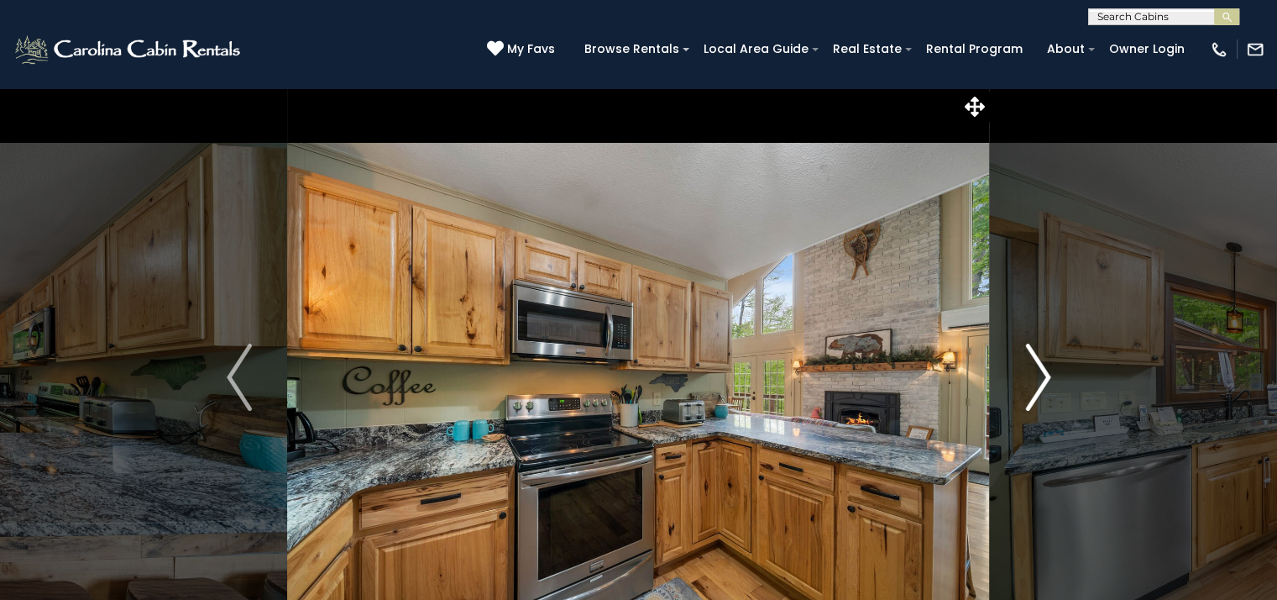
click at [1038, 375] on img "Next" at bounding box center [1037, 376] width 25 height 67
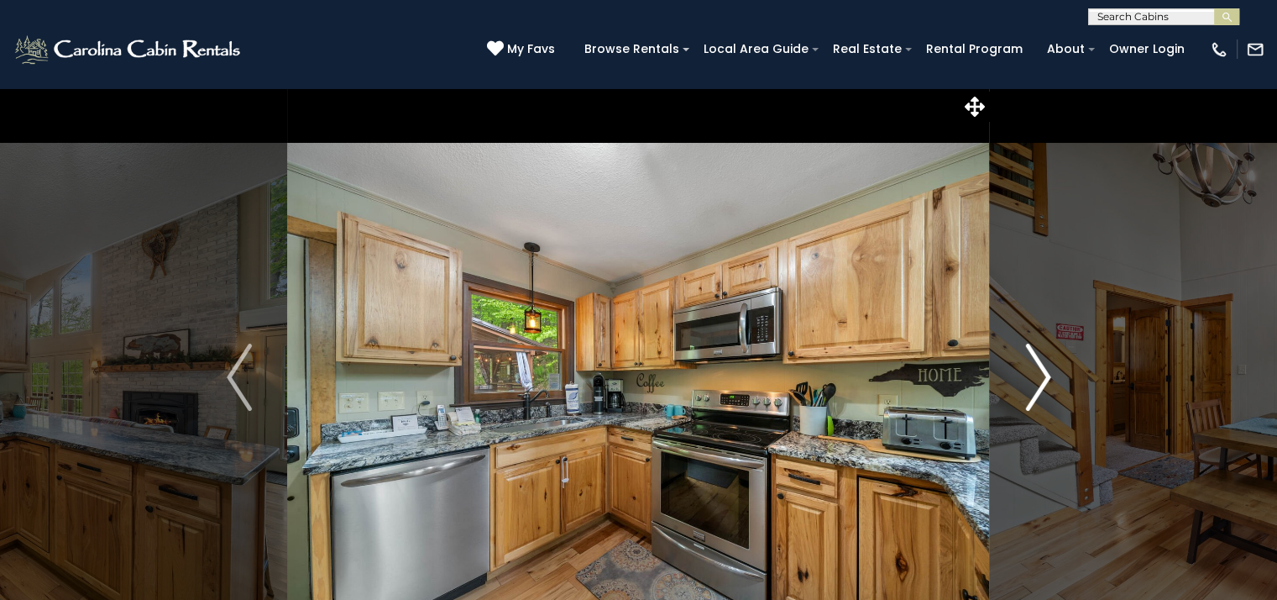
click at [1038, 375] on img "Next" at bounding box center [1037, 376] width 25 height 67
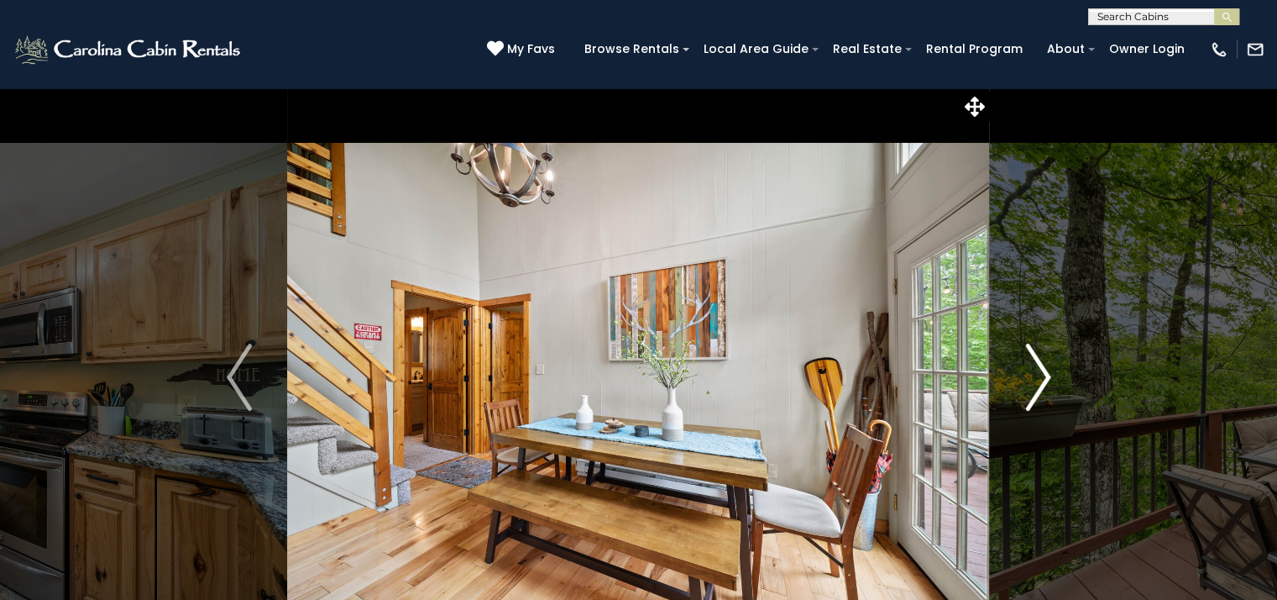
click at [1038, 375] on img "Next" at bounding box center [1037, 376] width 25 height 67
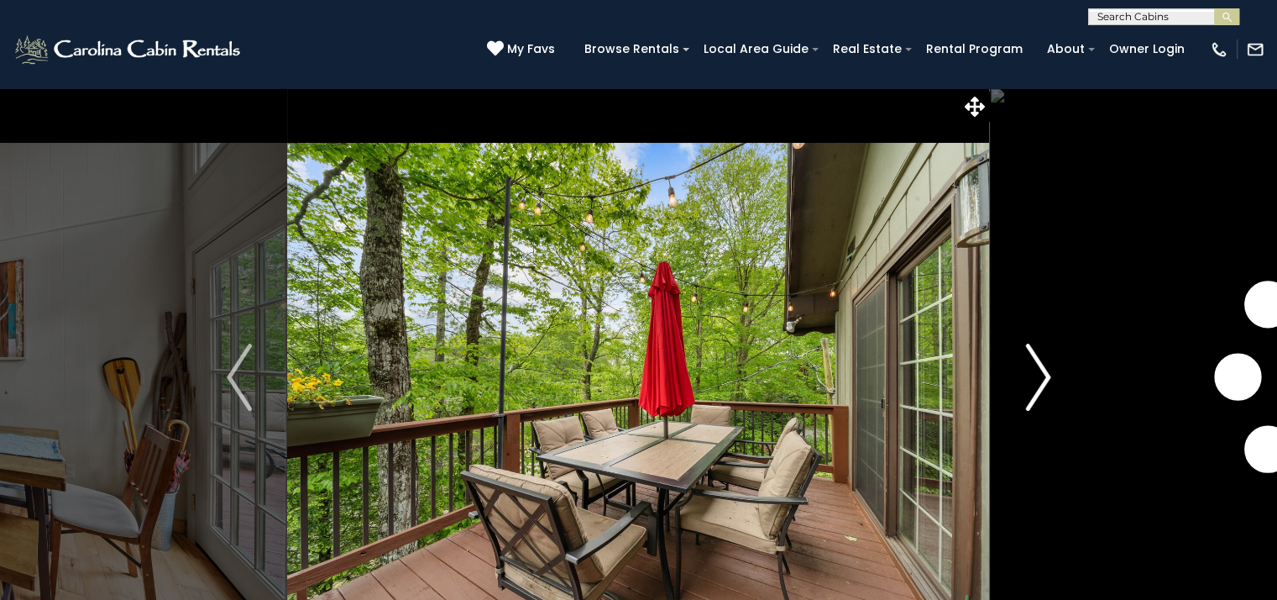
click at [1038, 375] on img "Next" at bounding box center [1037, 376] width 25 height 67
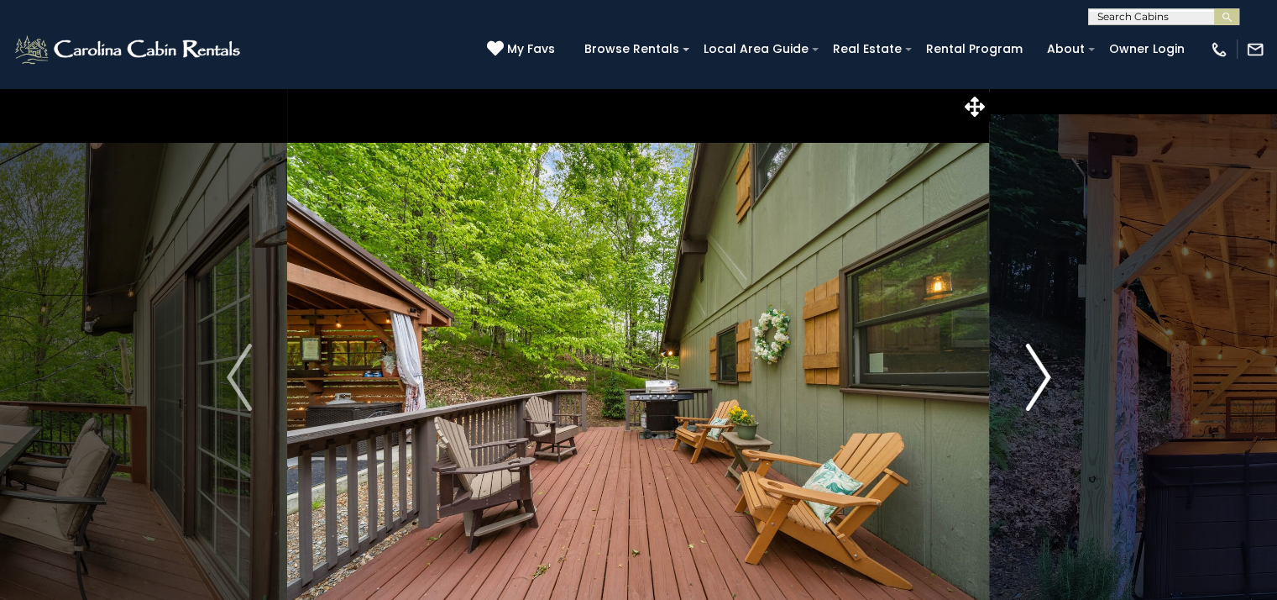
click at [1038, 375] on img "Next" at bounding box center [1037, 376] width 25 height 67
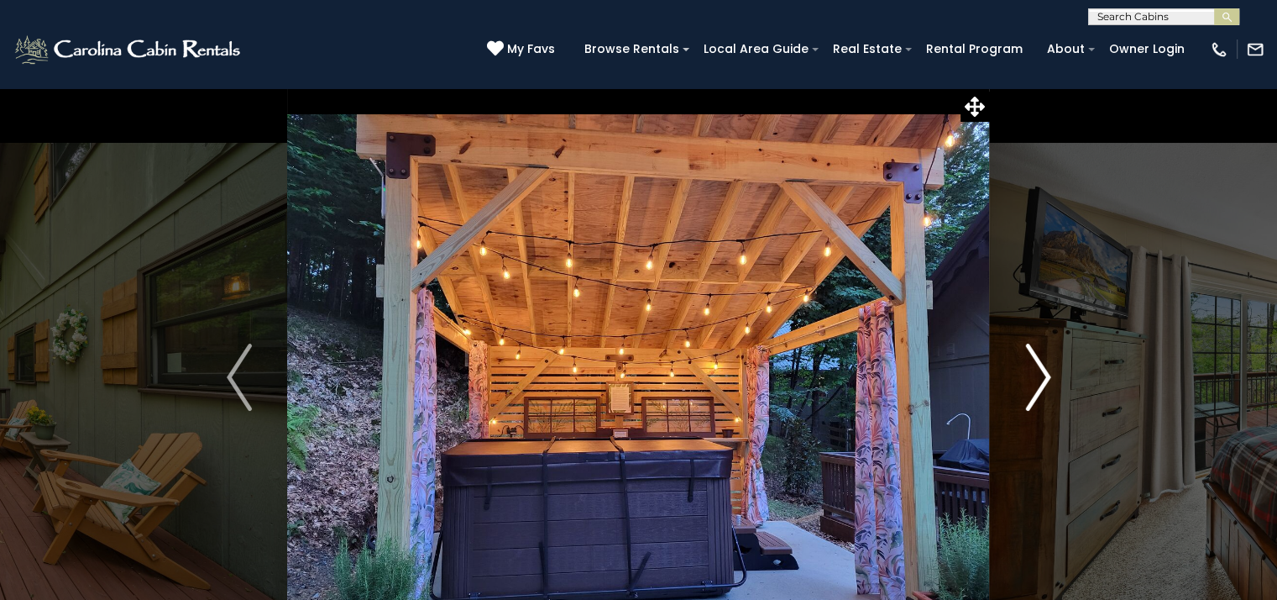
click at [1045, 375] on img "Next" at bounding box center [1037, 376] width 25 height 67
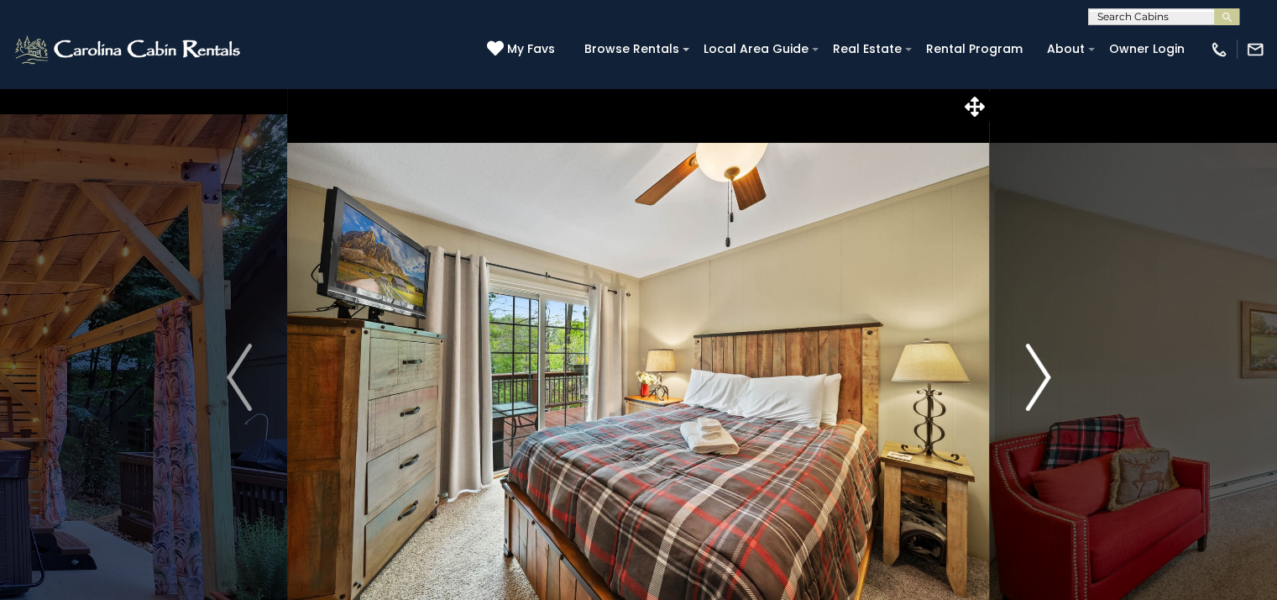
drag, startPoint x: 1045, startPoint y: 384, endPoint x: 1020, endPoint y: 377, distance: 26.1
click at [1045, 384] on img "Next" at bounding box center [1037, 376] width 25 height 67
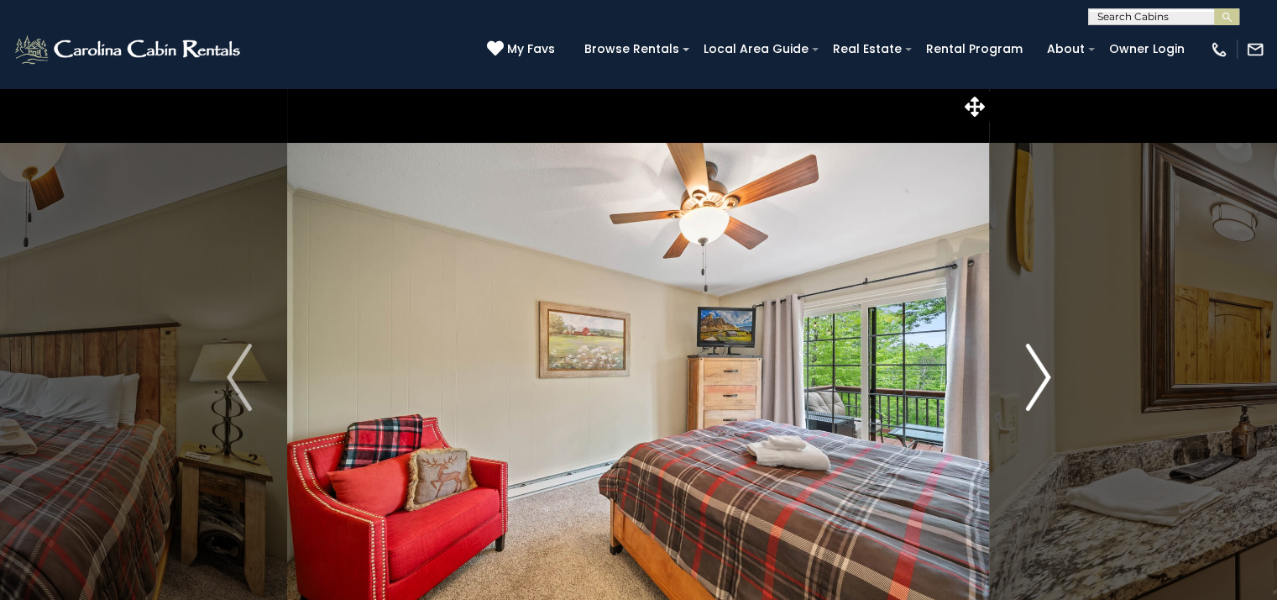
click at [1041, 394] on img "Next" at bounding box center [1037, 376] width 25 height 67
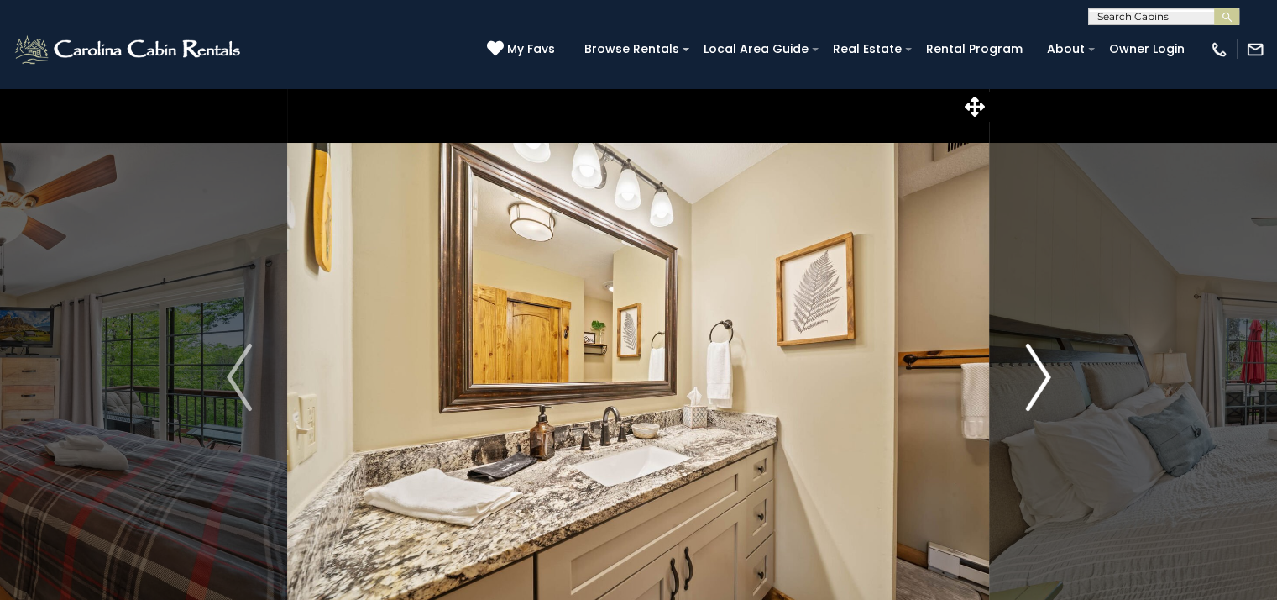
click at [1044, 390] on img "Next" at bounding box center [1037, 376] width 25 height 67
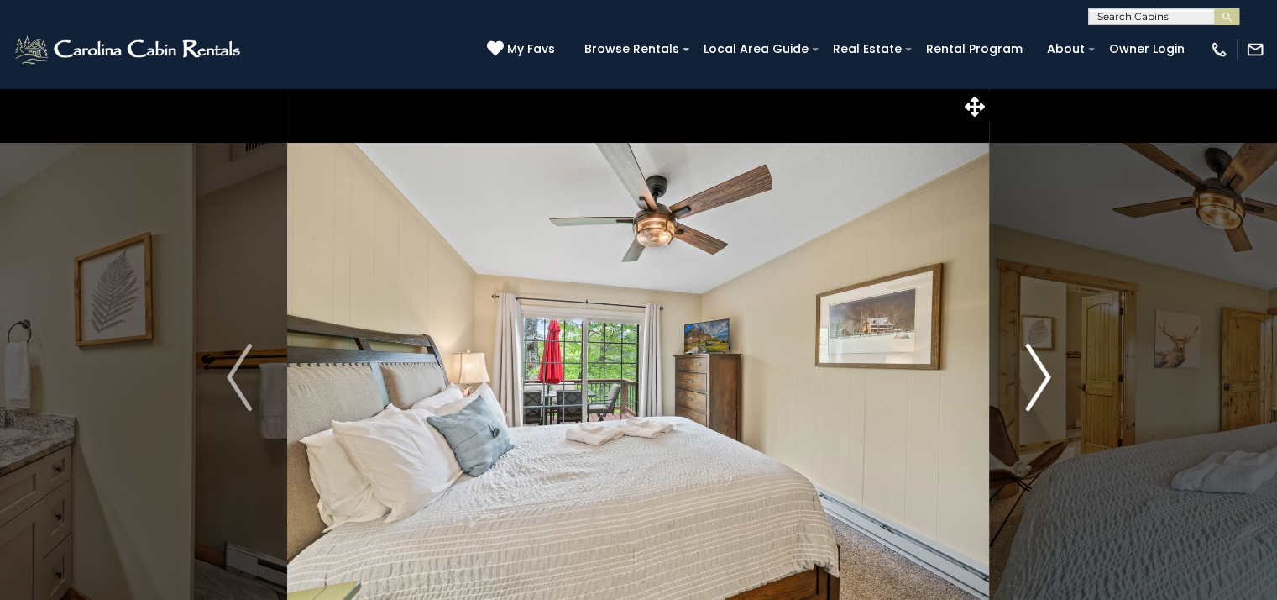
click at [1044, 390] on img "Next" at bounding box center [1037, 376] width 25 height 67
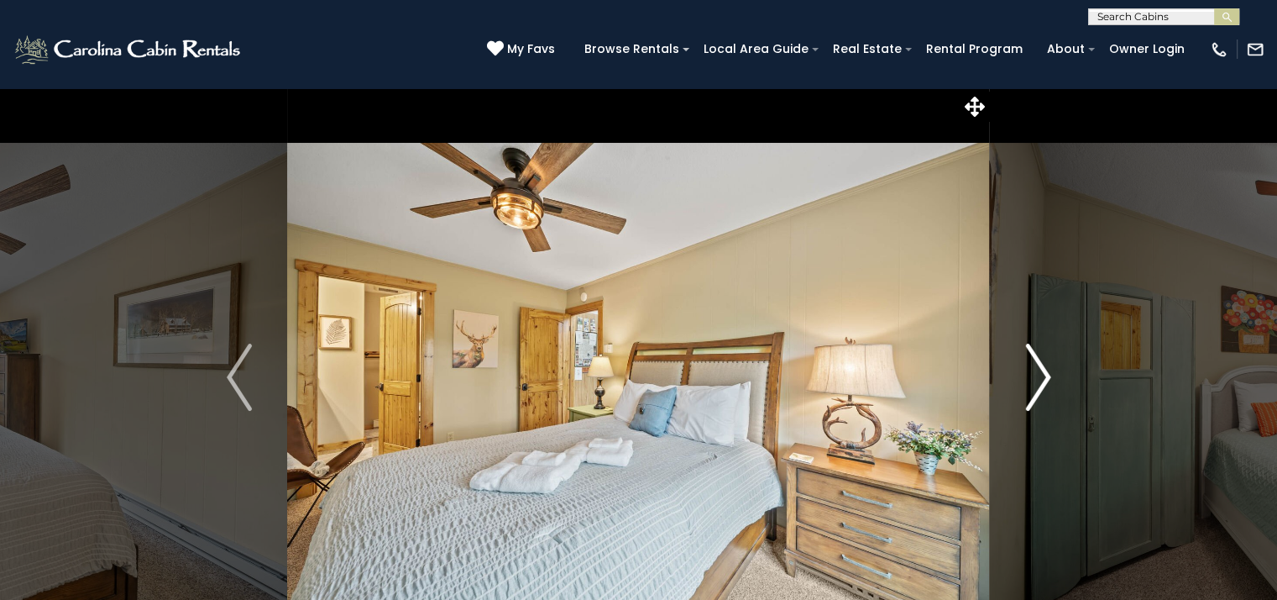
click at [1044, 390] on img "Next" at bounding box center [1037, 376] width 25 height 67
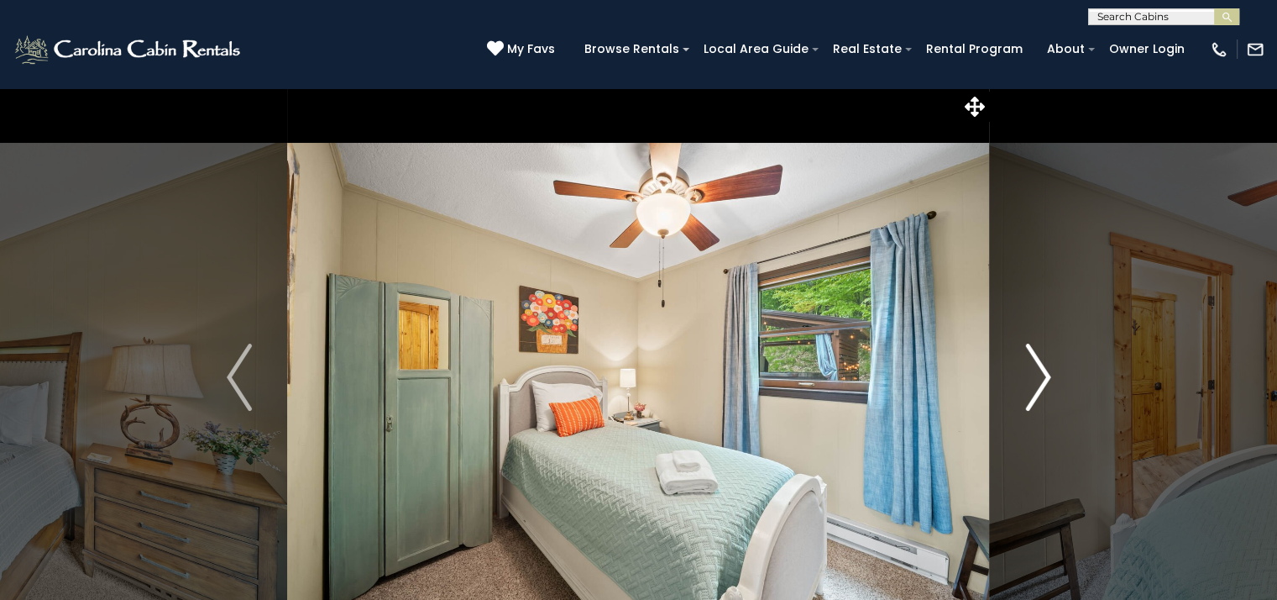
click at [1042, 385] on img "Next" at bounding box center [1037, 376] width 25 height 67
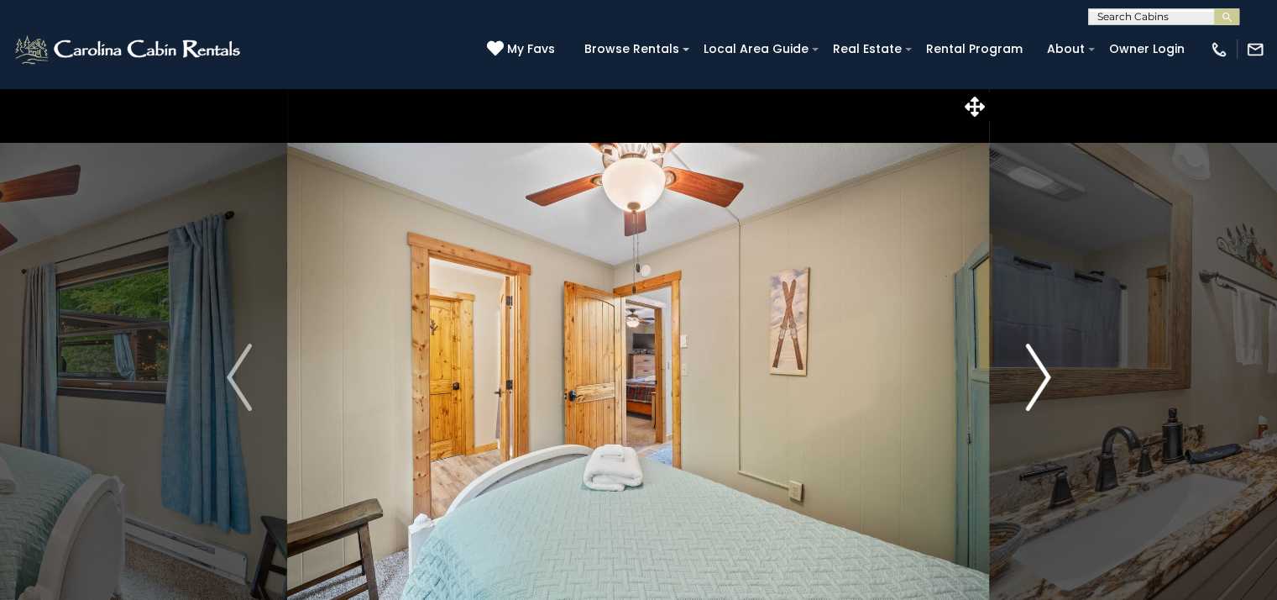
click at [1042, 385] on img "Next" at bounding box center [1037, 376] width 25 height 67
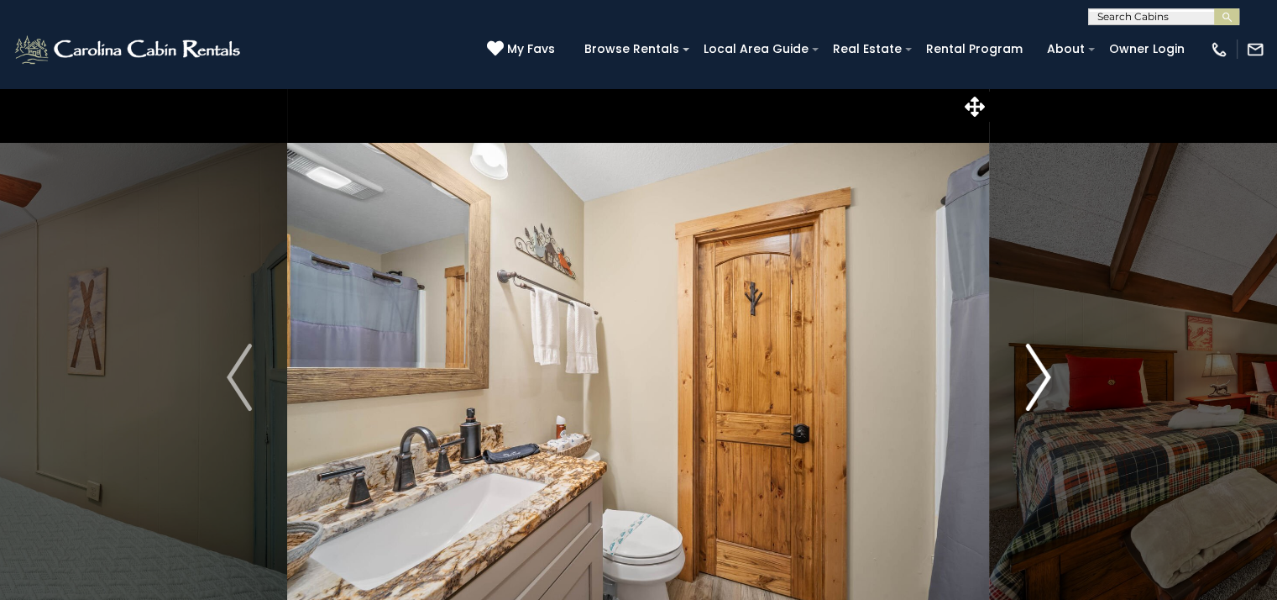
click at [1042, 384] on img "Next" at bounding box center [1037, 376] width 25 height 67
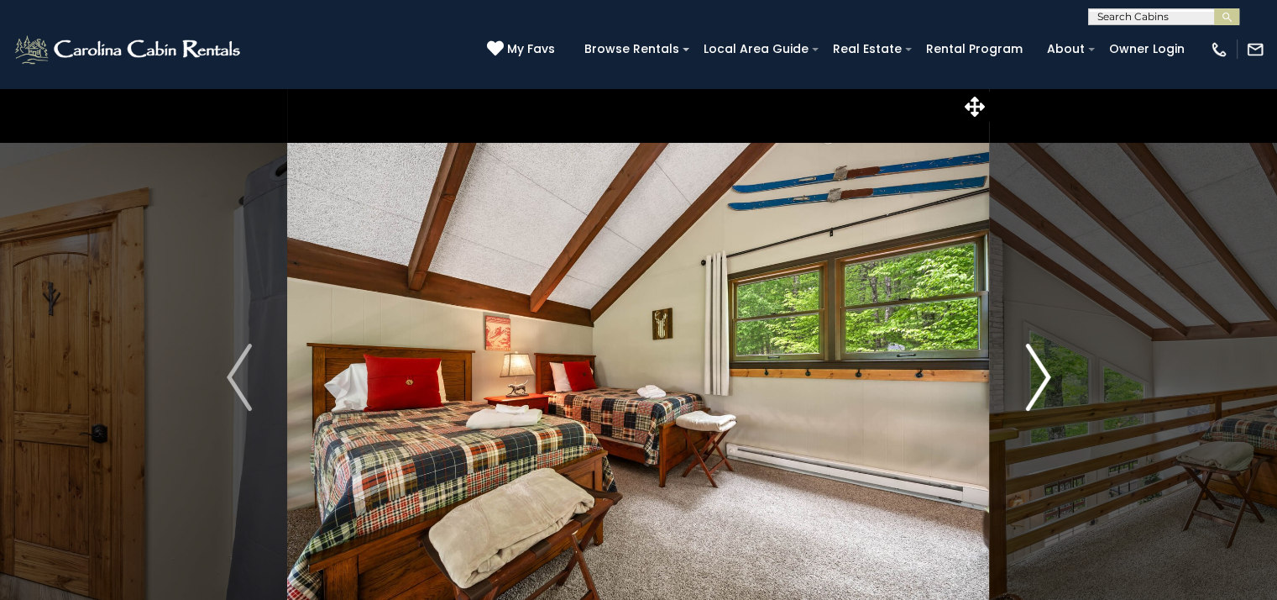
click at [1042, 384] on img "Next" at bounding box center [1037, 376] width 25 height 67
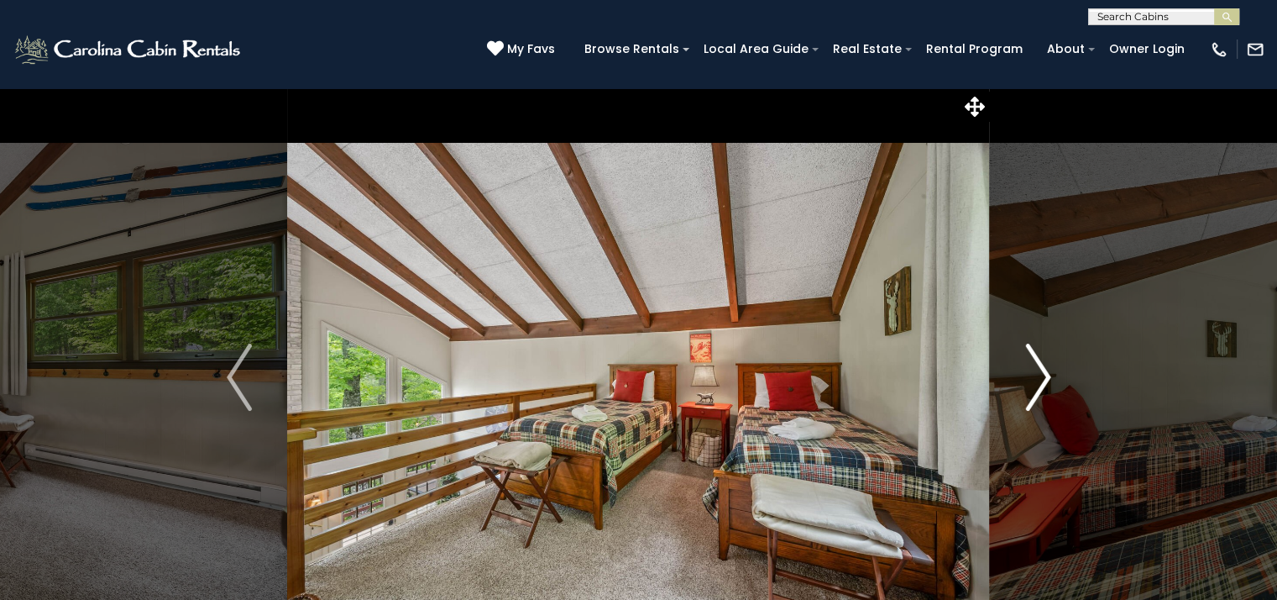
click at [1042, 384] on img "Next" at bounding box center [1037, 376] width 25 height 67
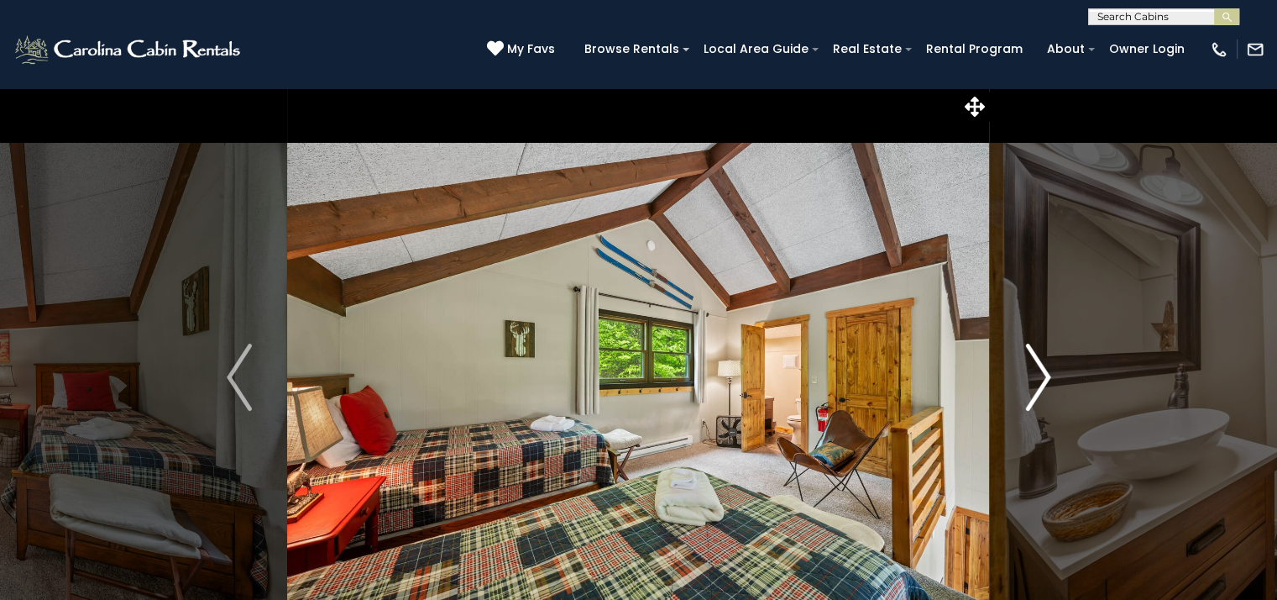
click at [1042, 384] on img "Next" at bounding box center [1037, 376] width 25 height 67
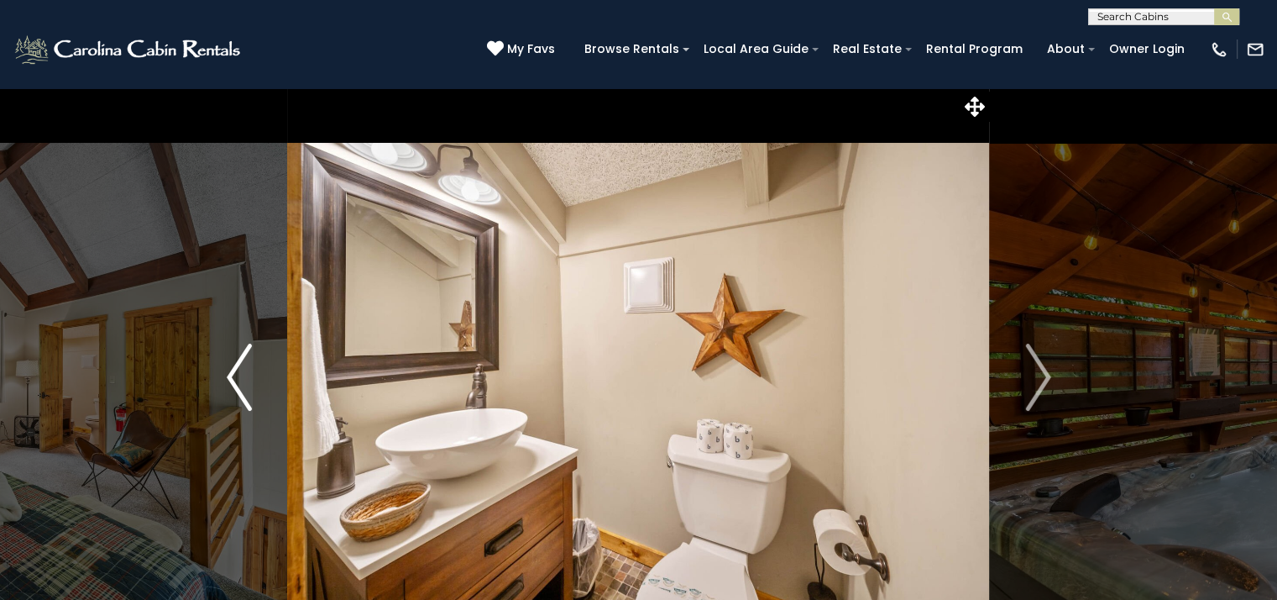
click at [236, 381] on img "Previous" at bounding box center [239, 376] width 25 height 67
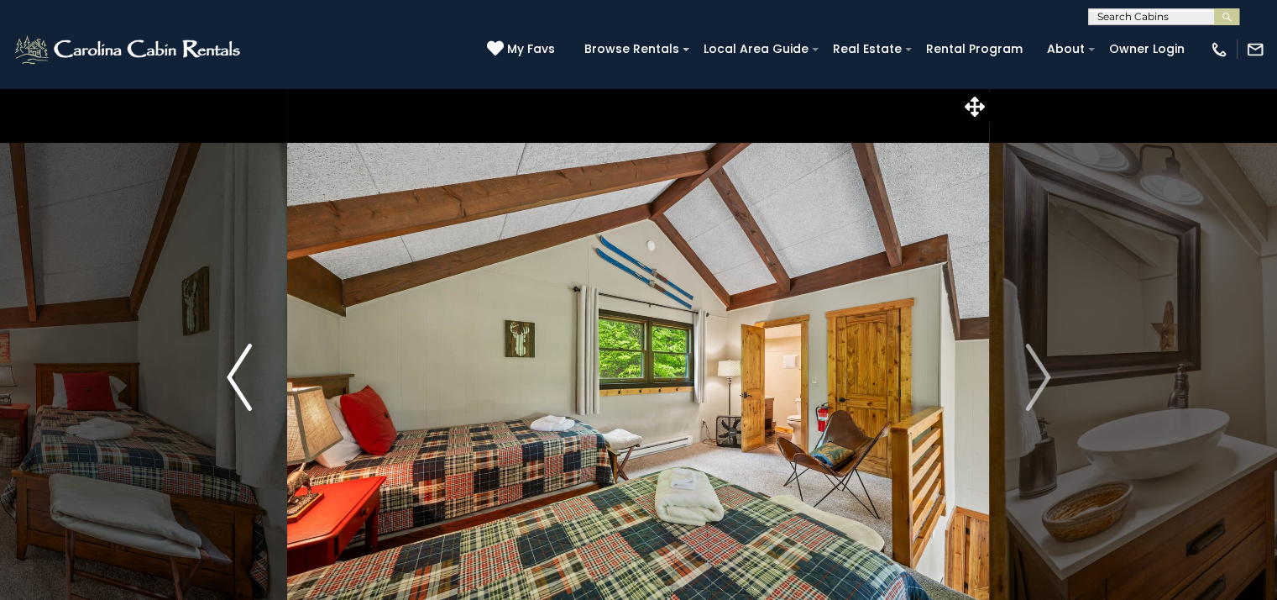
click at [236, 381] on img "Previous" at bounding box center [239, 376] width 25 height 67
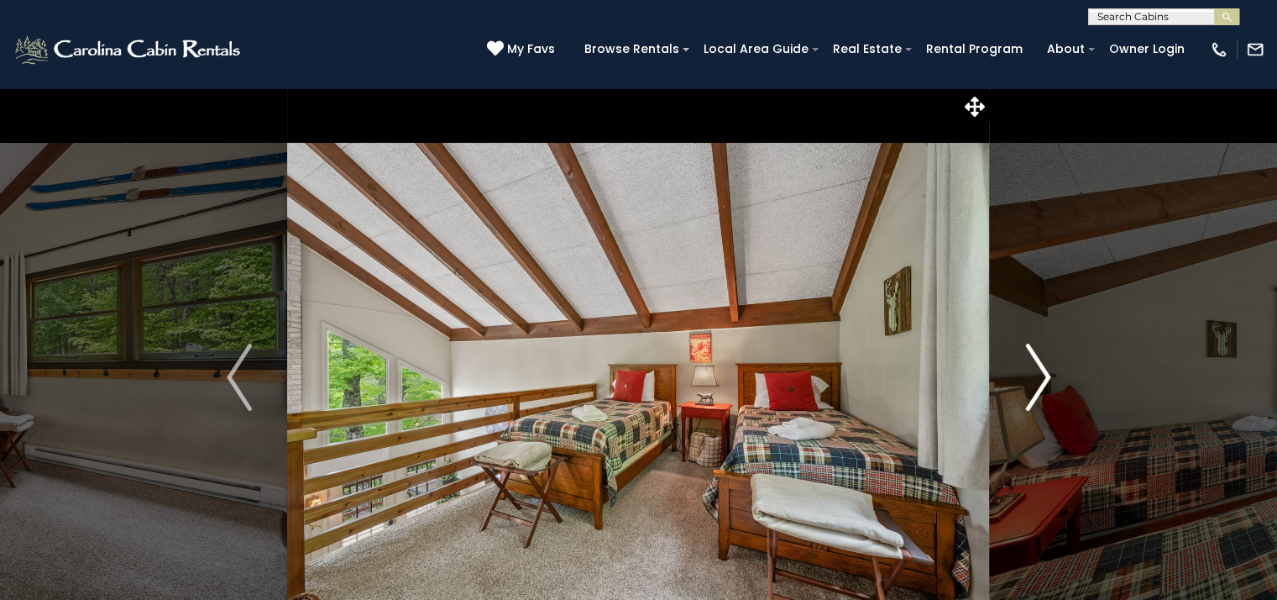
click at [1045, 379] on img "Next" at bounding box center [1037, 376] width 25 height 67
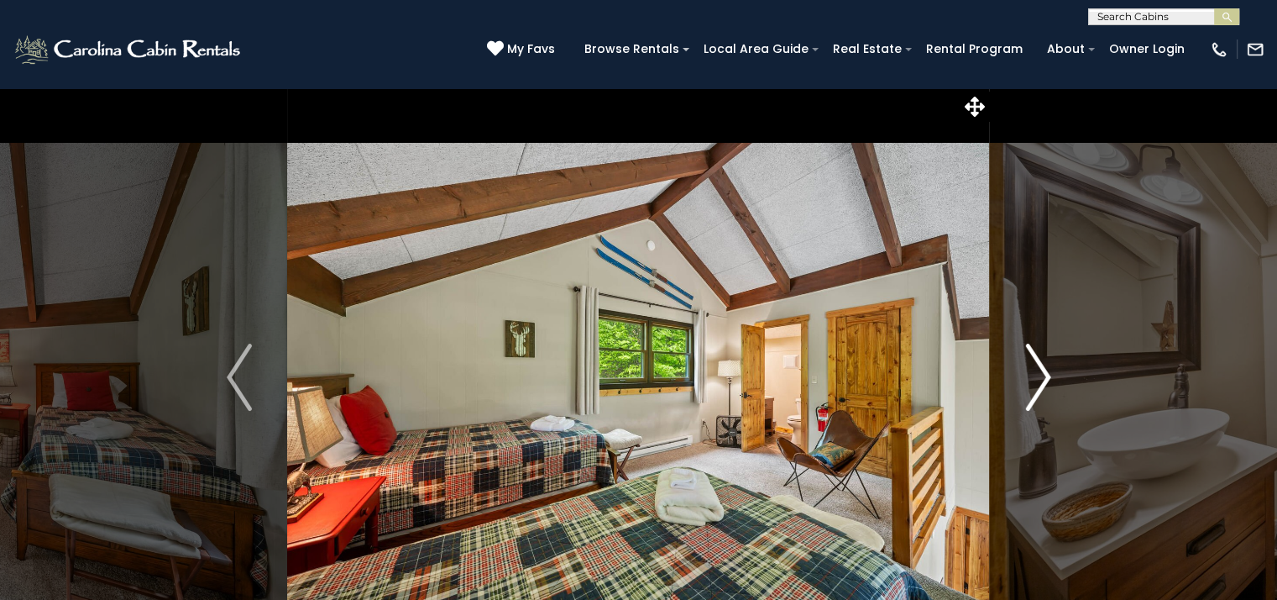
click at [1045, 379] on img "Next" at bounding box center [1037, 376] width 25 height 67
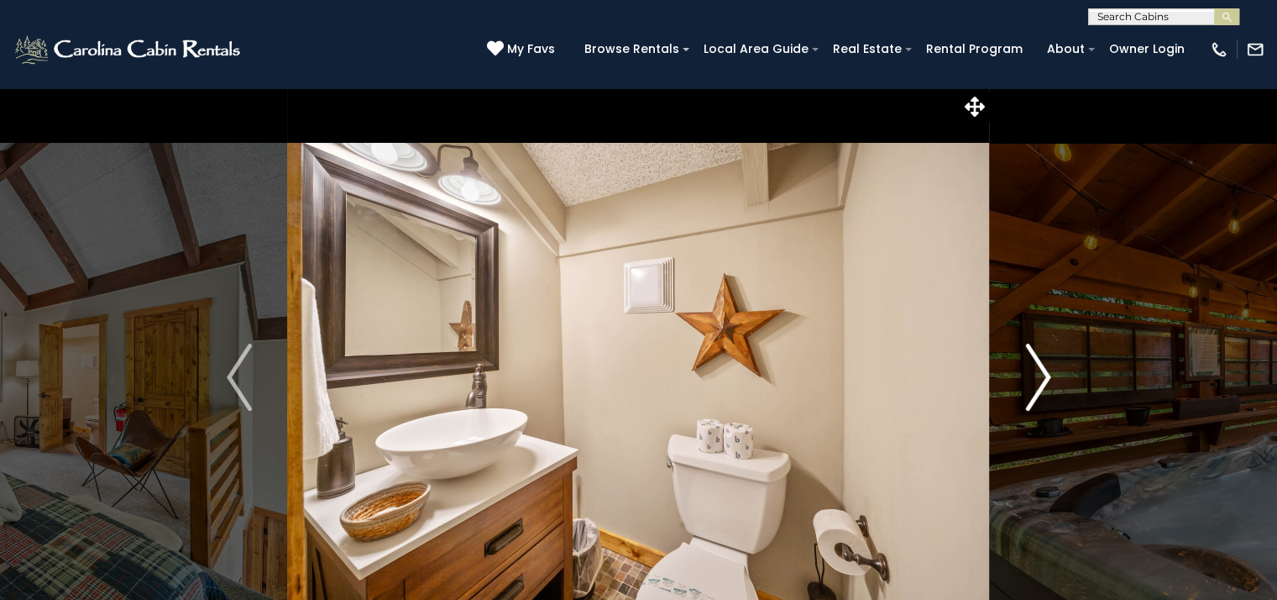
click at [1045, 377] on img "Next" at bounding box center [1037, 376] width 25 height 67
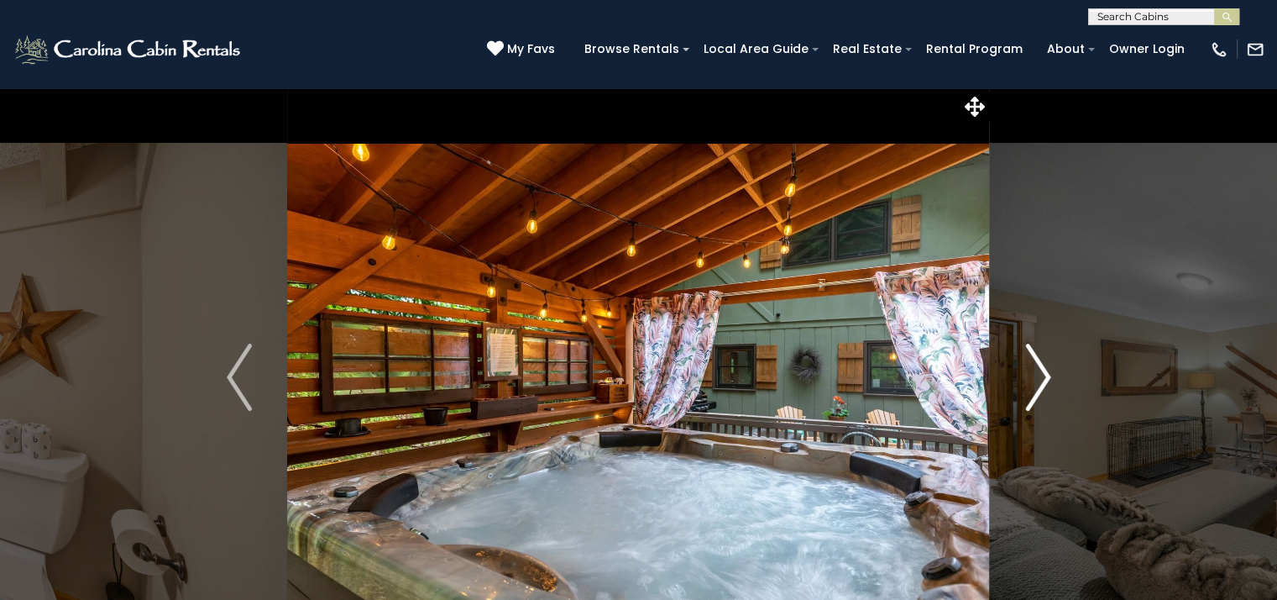
click at [1031, 374] on img "Next" at bounding box center [1037, 376] width 25 height 67
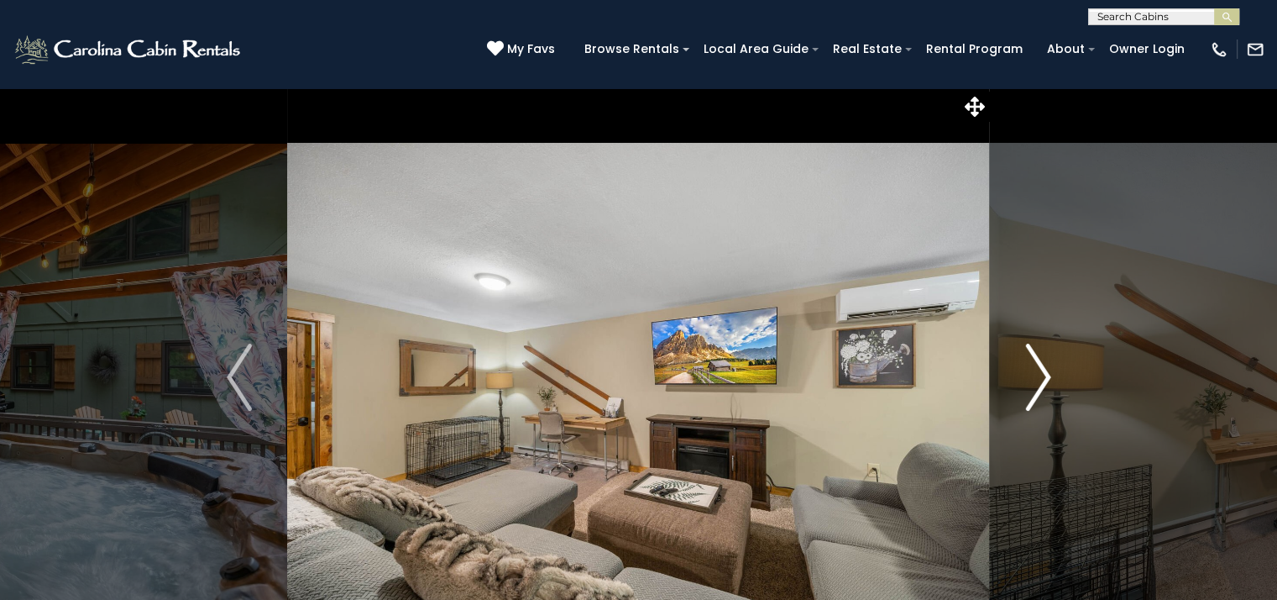
click at [1048, 375] on img "Next" at bounding box center [1037, 376] width 25 height 67
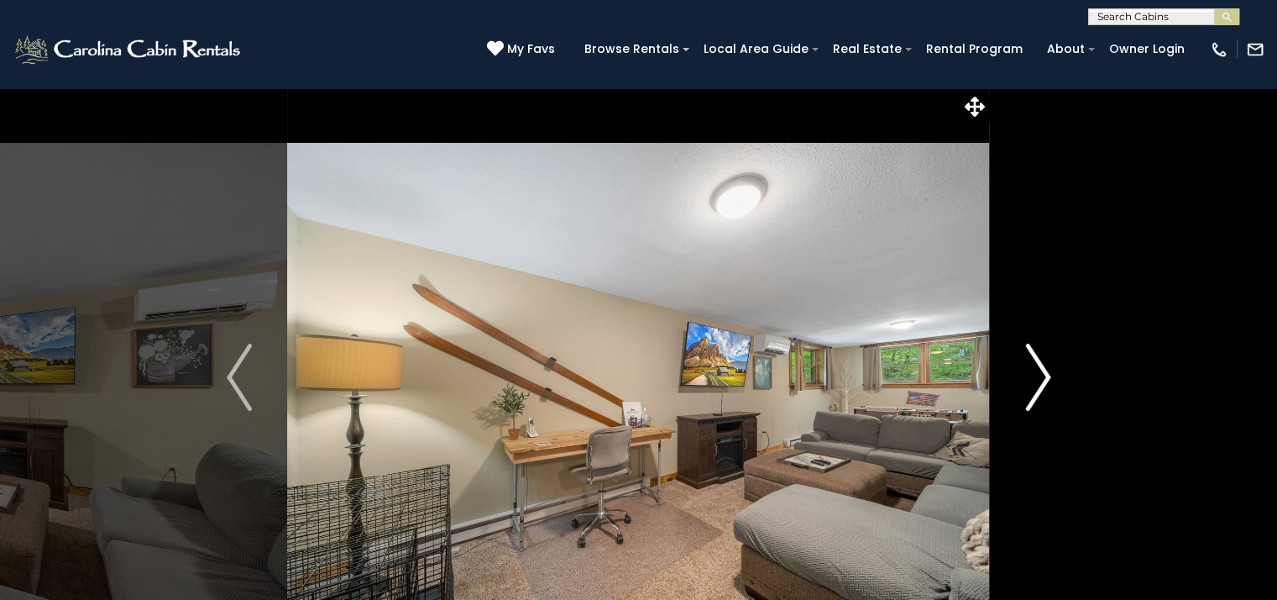
click at [1049, 375] on img "Next" at bounding box center [1037, 376] width 25 height 67
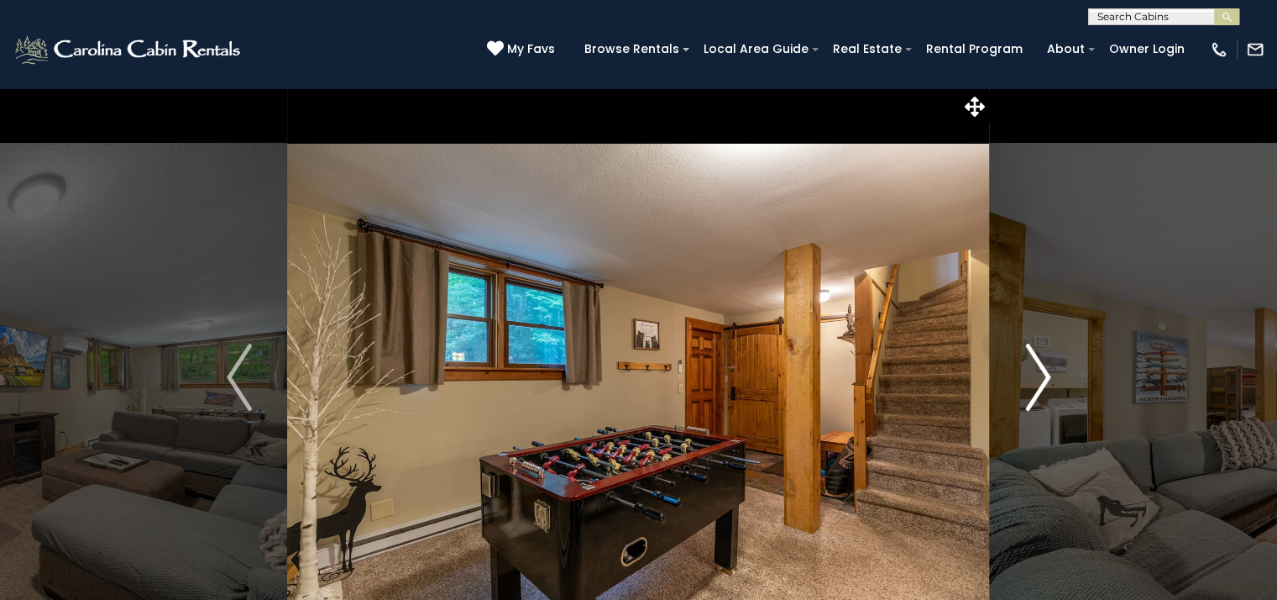
click at [1049, 375] on img "Next" at bounding box center [1037, 376] width 25 height 67
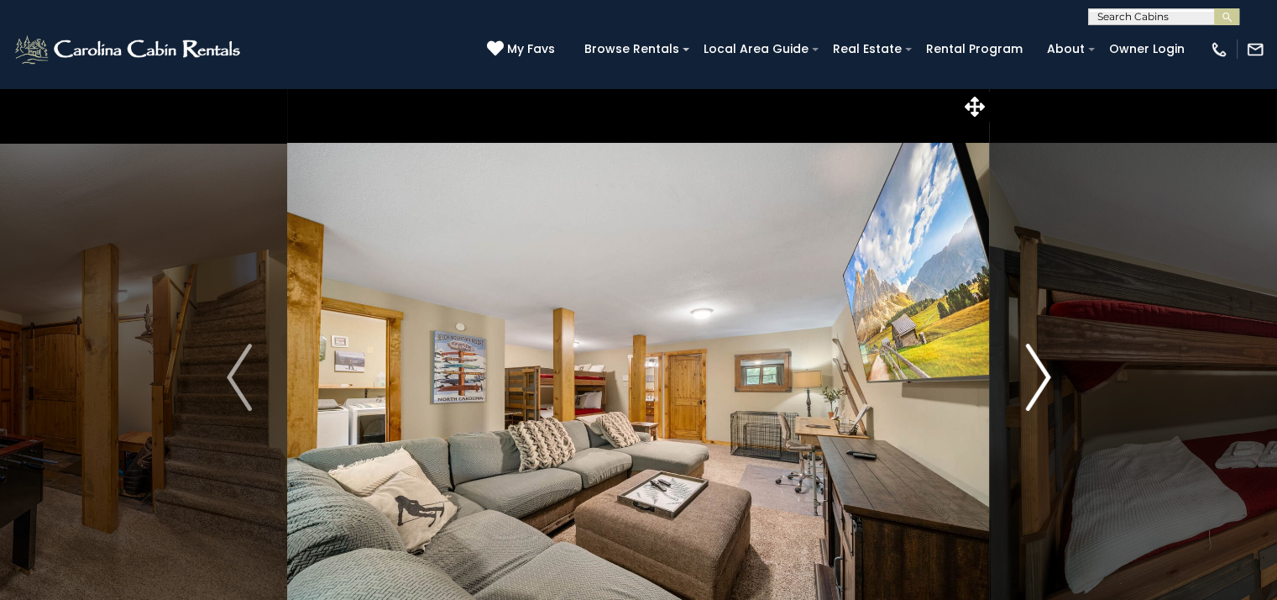
click at [1049, 375] on img "Next" at bounding box center [1037, 376] width 25 height 67
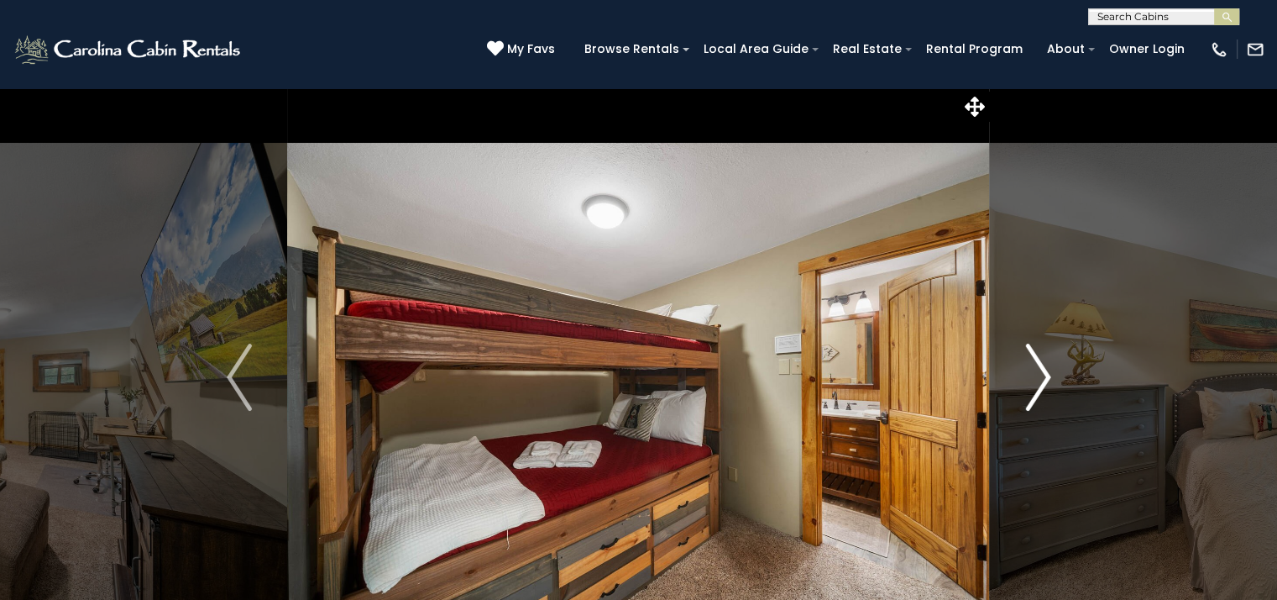
click at [1049, 375] on img "Next" at bounding box center [1037, 376] width 25 height 67
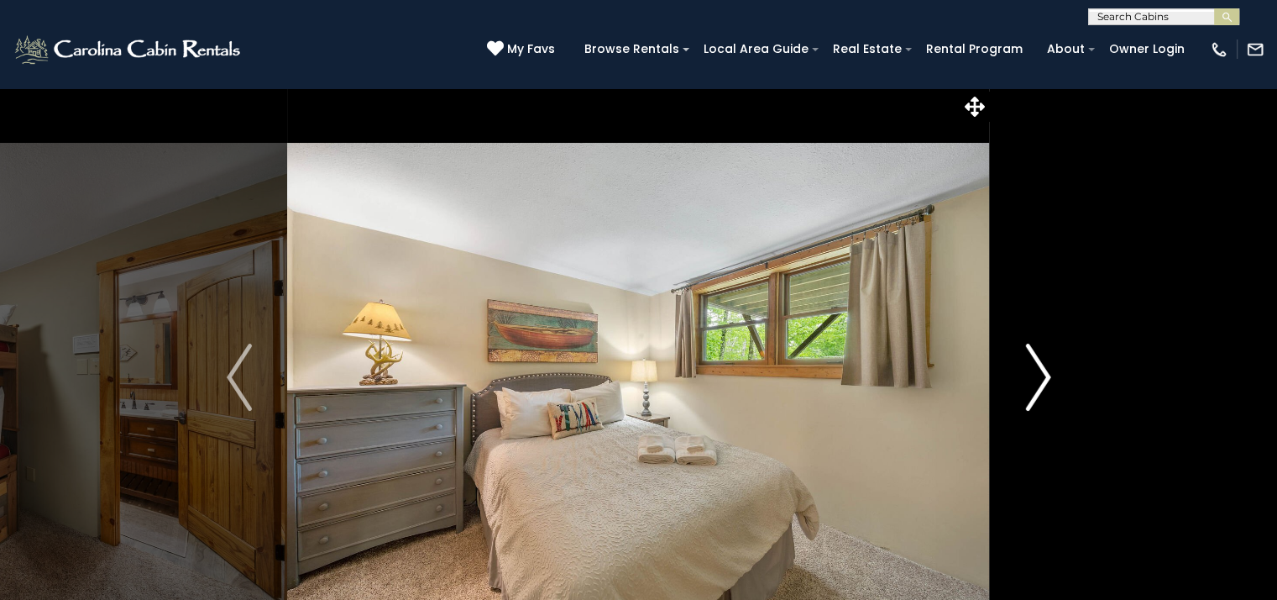
click at [1049, 375] on img "Next" at bounding box center [1037, 376] width 25 height 67
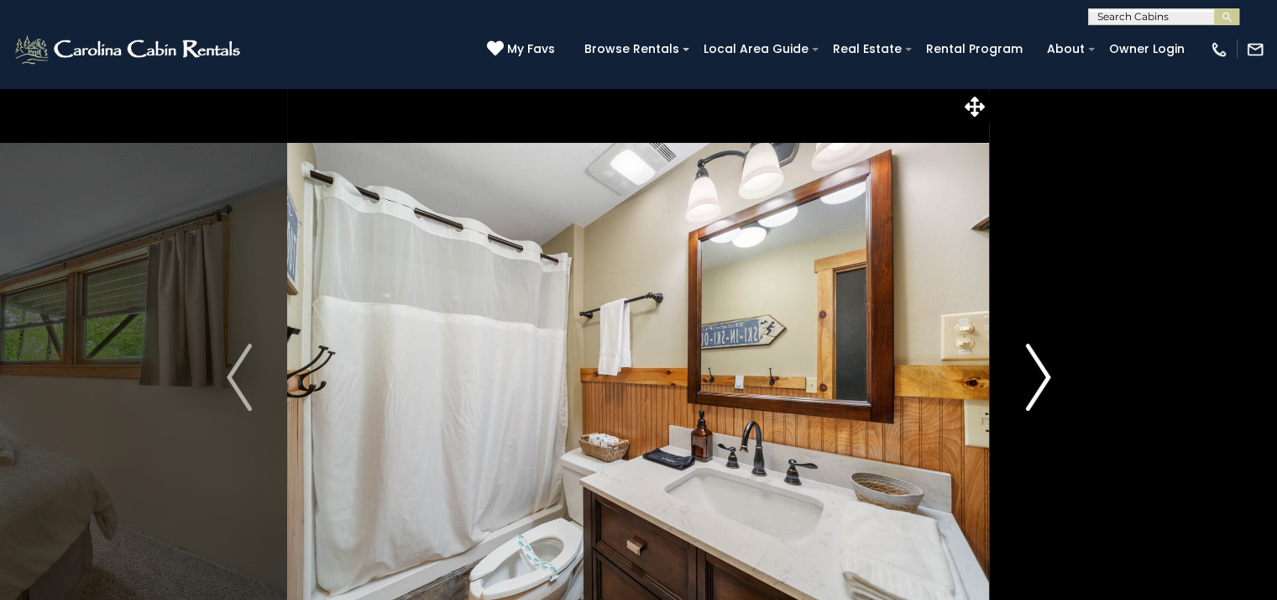
click at [1049, 375] on img "Next" at bounding box center [1037, 376] width 25 height 67
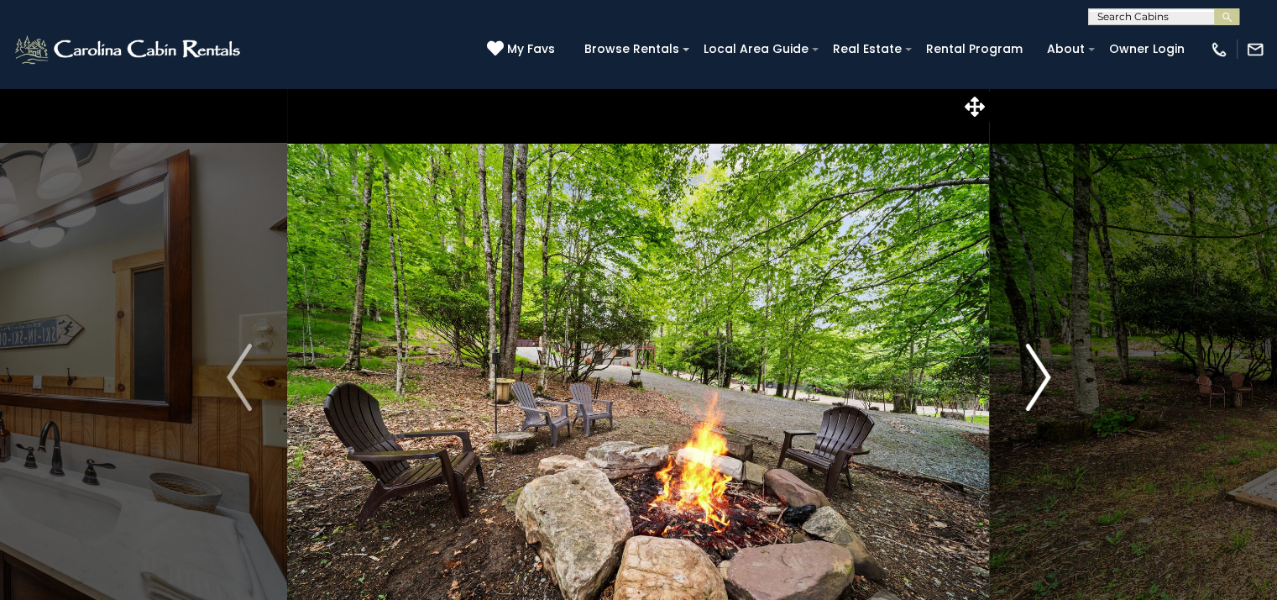
click at [1049, 375] on img "Next" at bounding box center [1037, 376] width 25 height 67
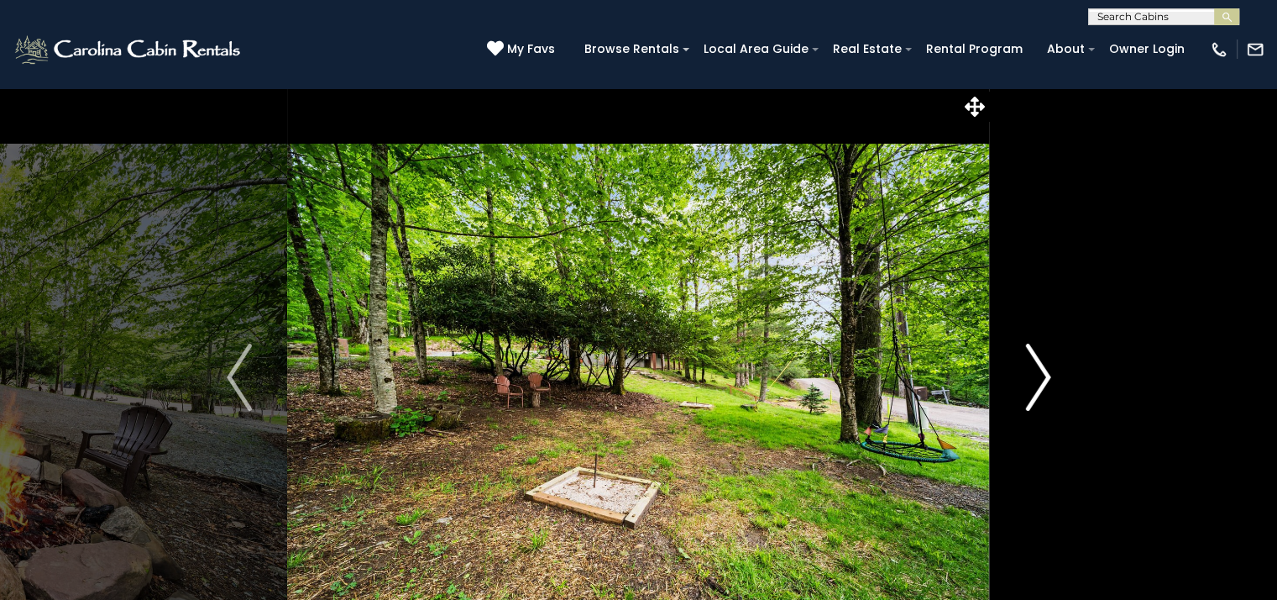
click at [1041, 375] on img "Next" at bounding box center [1037, 376] width 25 height 67
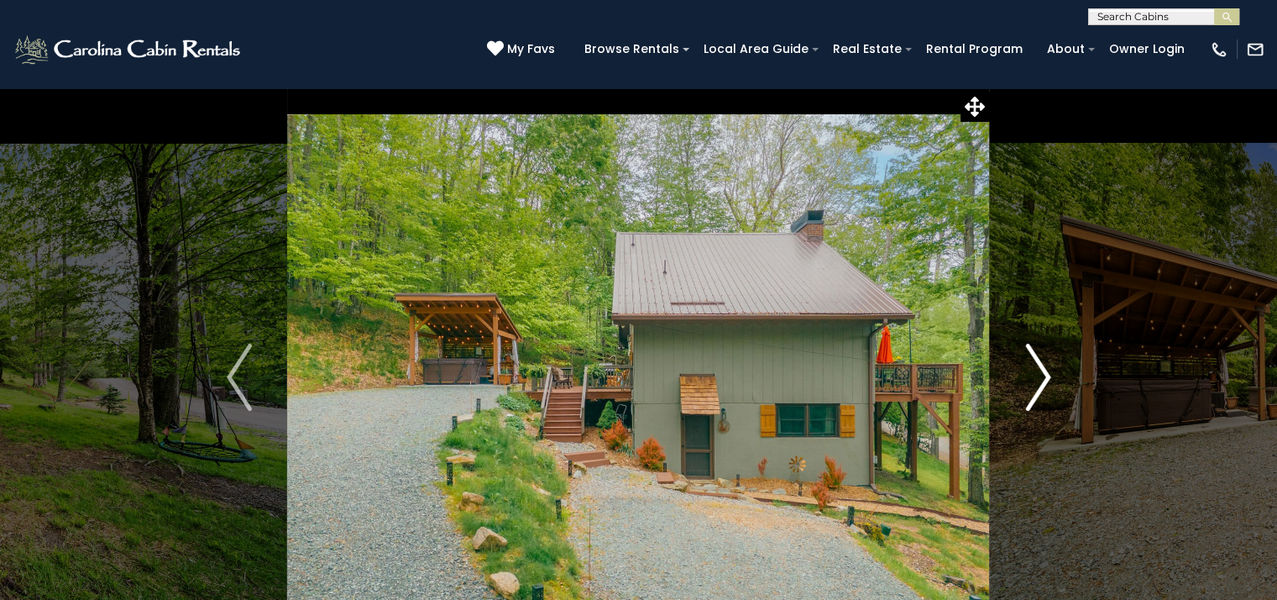
click at [1041, 375] on img "Next" at bounding box center [1037, 376] width 25 height 67
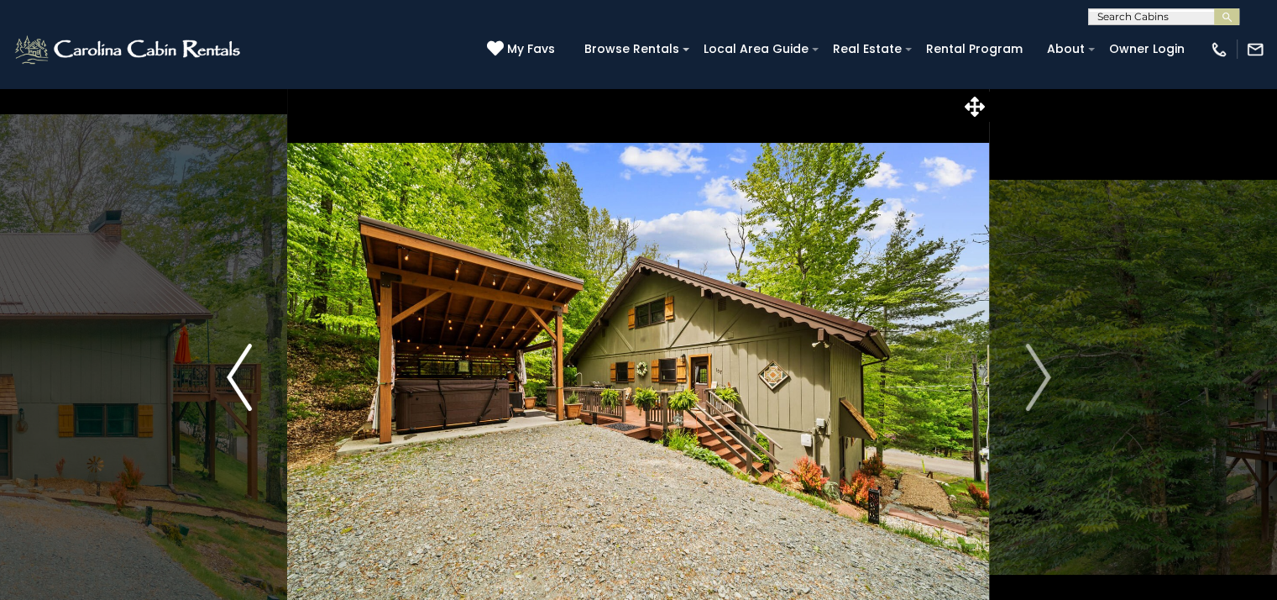
click at [229, 374] on img "Previous" at bounding box center [239, 376] width 25 height 67
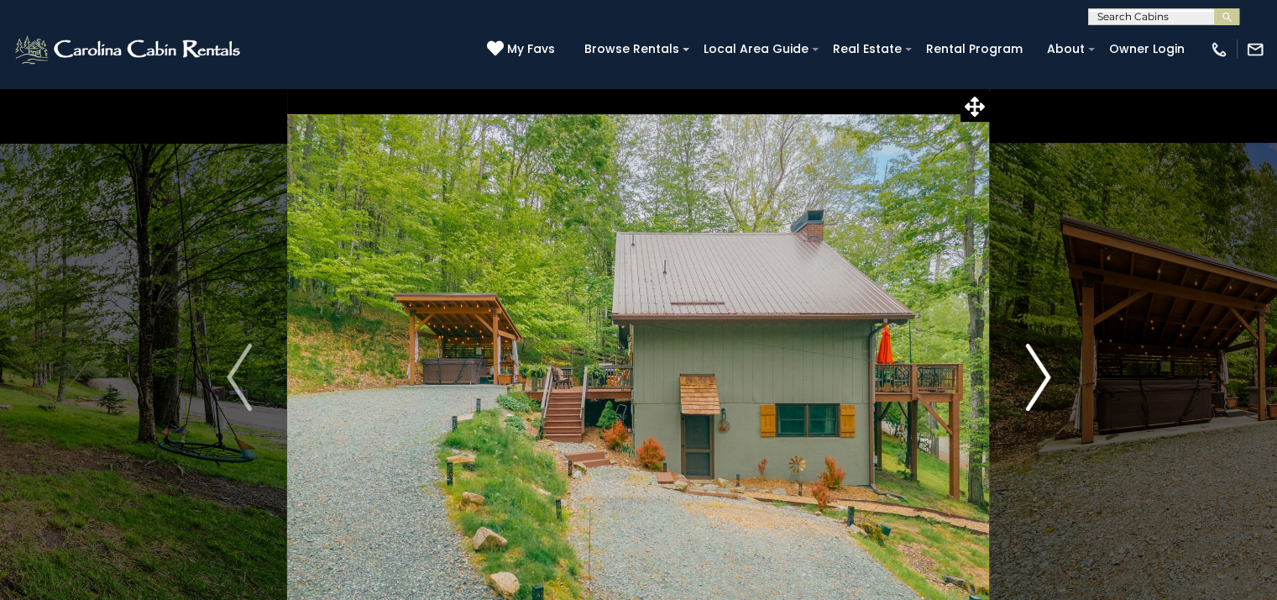
click at [1045, 375] on img "Next" at bounding box center [1037, 376] width 25 height 67
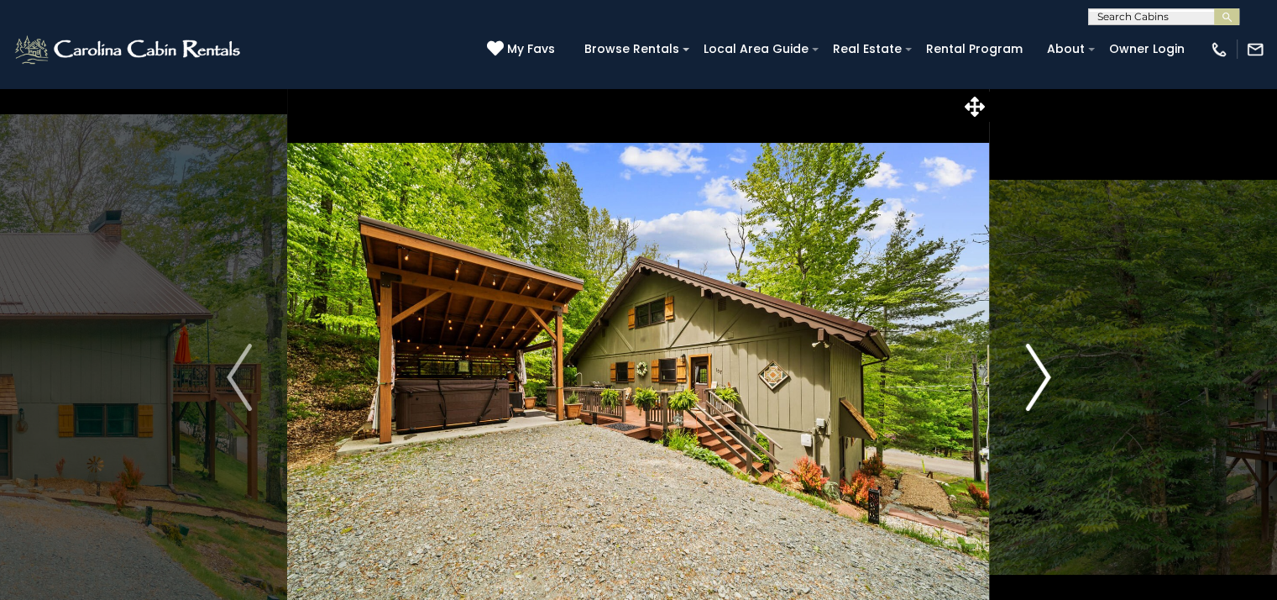
click at [1044, 376] on img "Next" at bounding box center [1037, 376] width 25 height 67
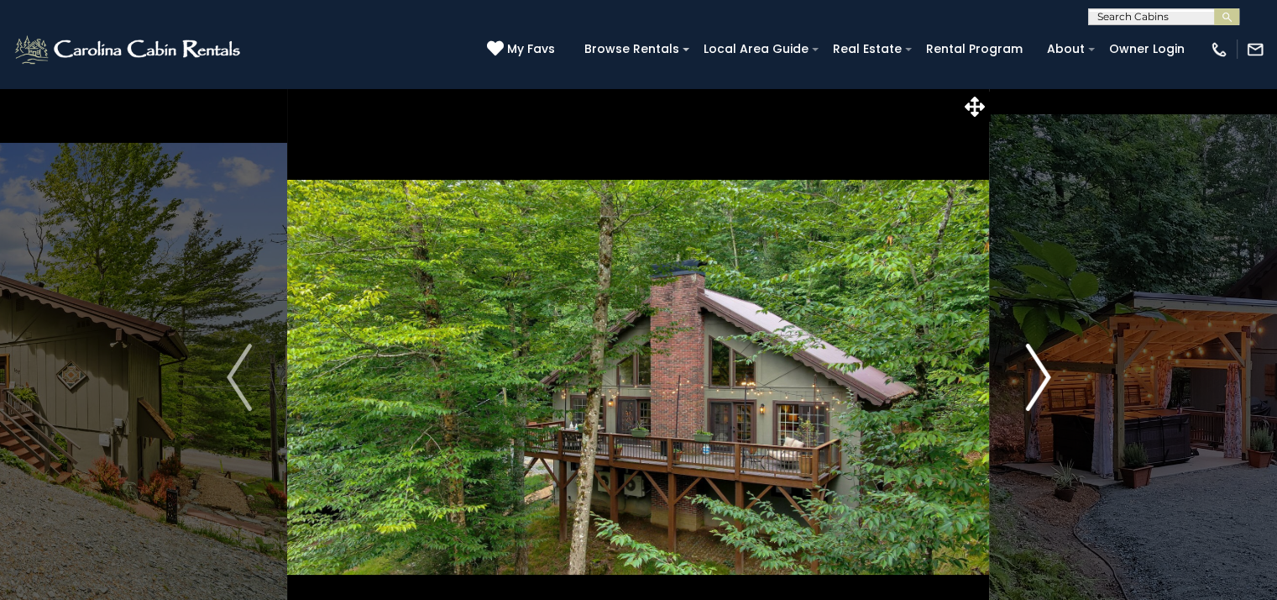
click at [1042, 377] on img "Next" at bounding box center [1037, 376] width 25 height 67
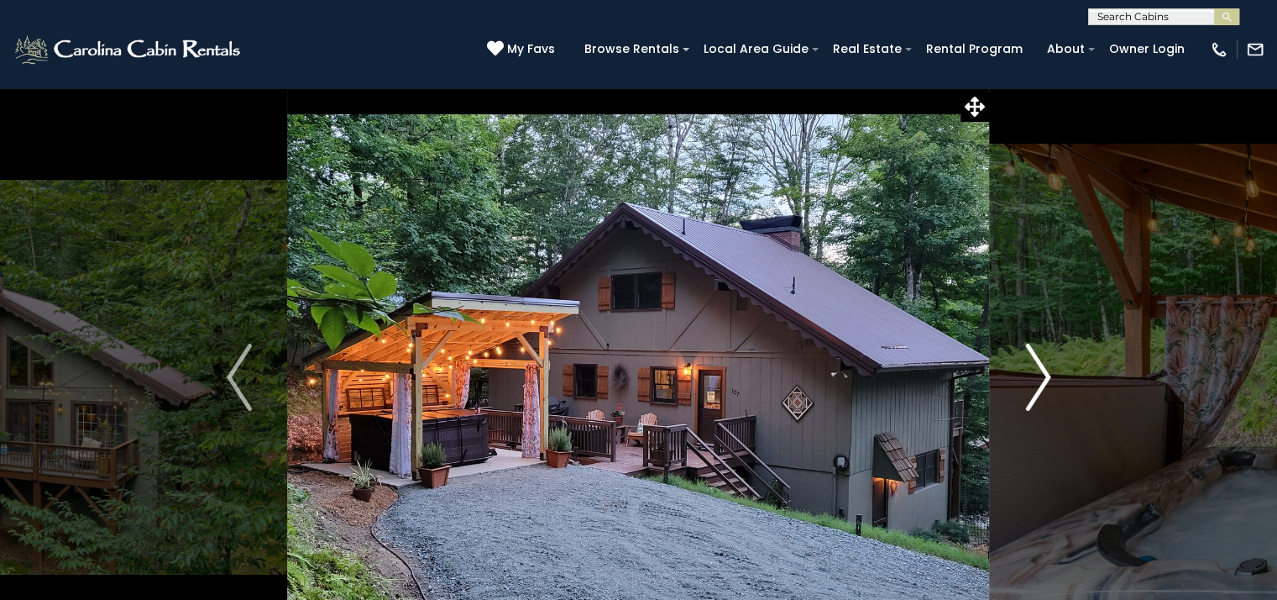
click at [1041, 378] on img "Next" at bounding box center [1037, 376] width 25 height 67
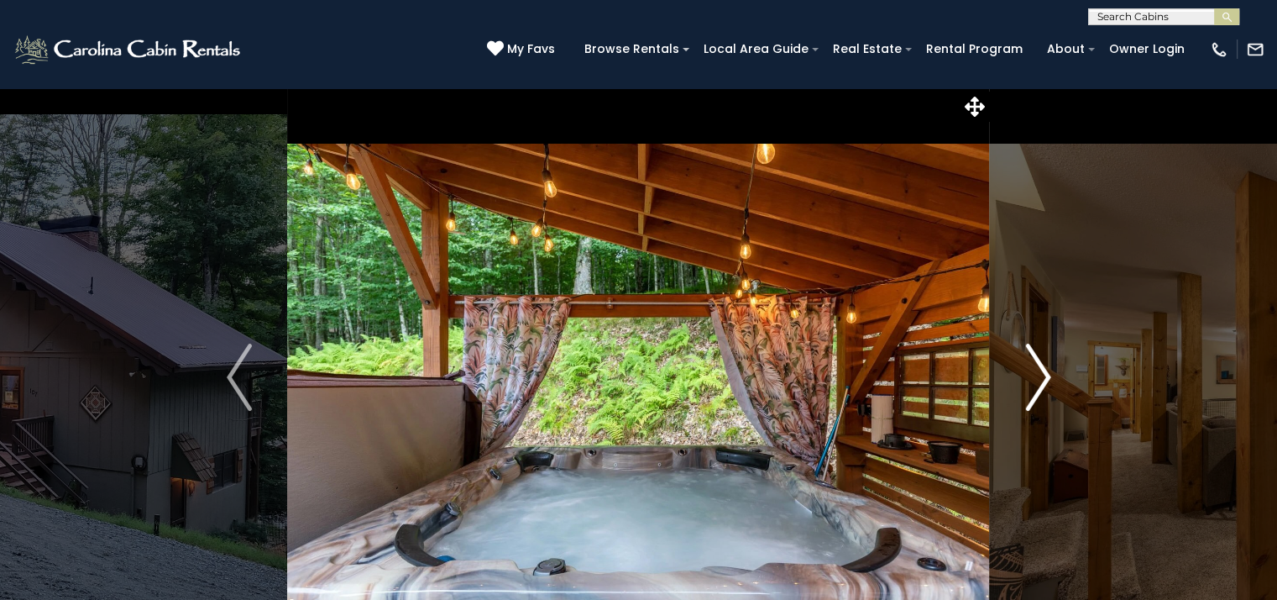
click at [1041, 378] on img "Next" at bounding box center [1037, 376] width 25 height 67
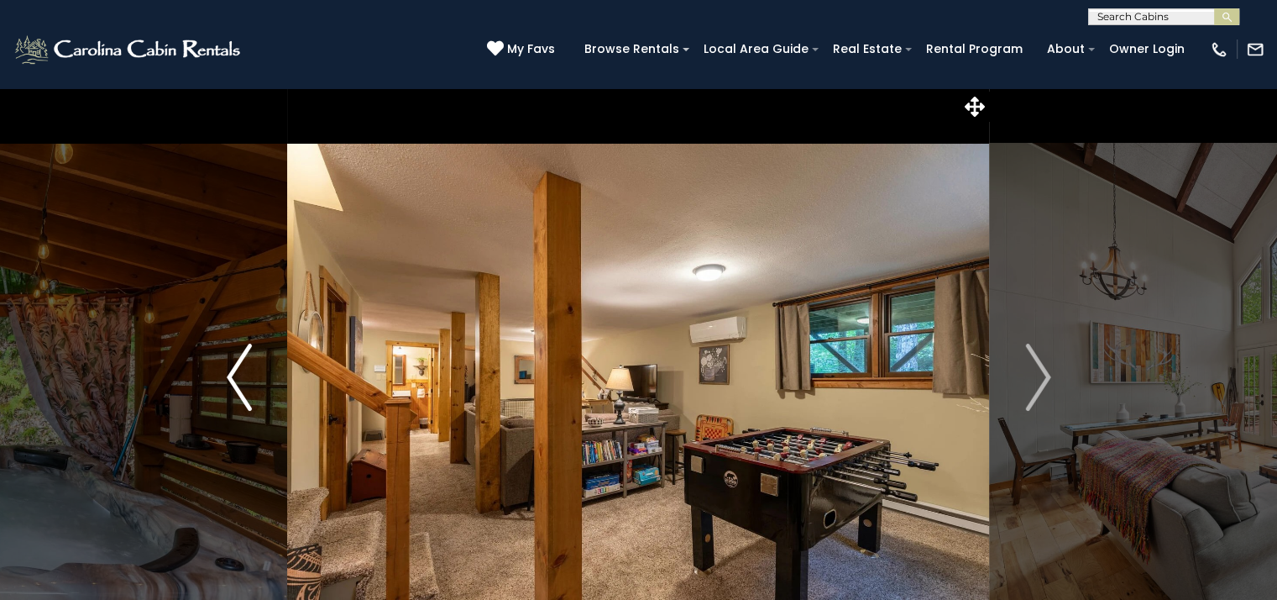
click at [233, 374] on img "Previous" at bounding box center [239, 376] width 25 height 67
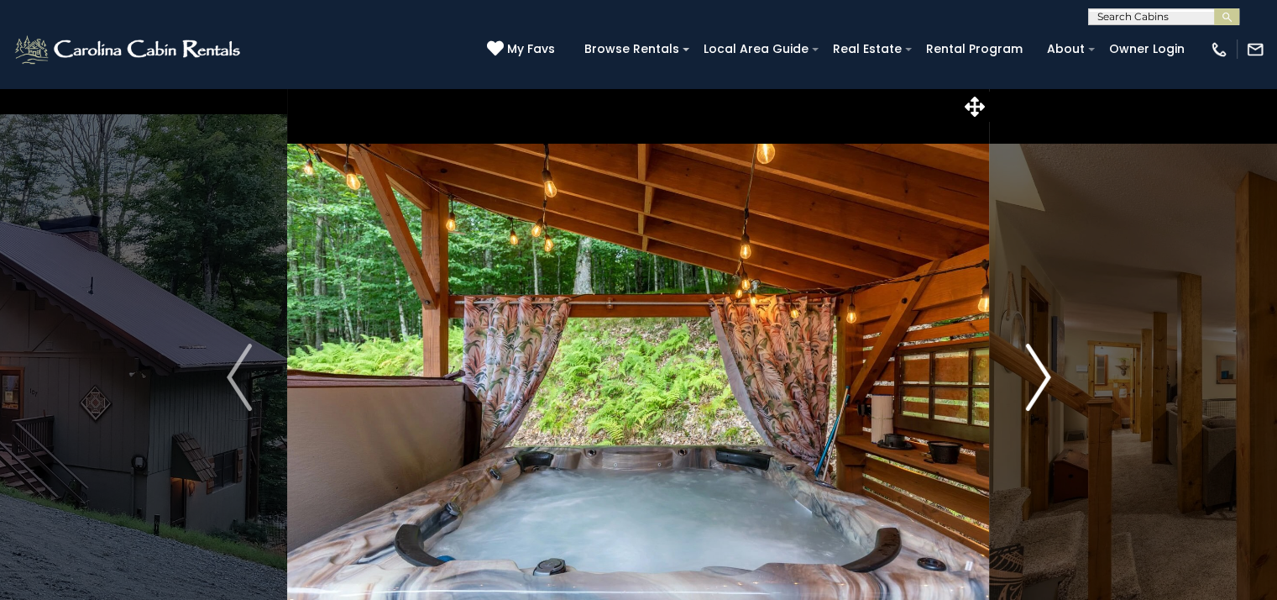
click at [1046, 376] on img "Next" at bounding box center [1037, 376] width 25 height 67
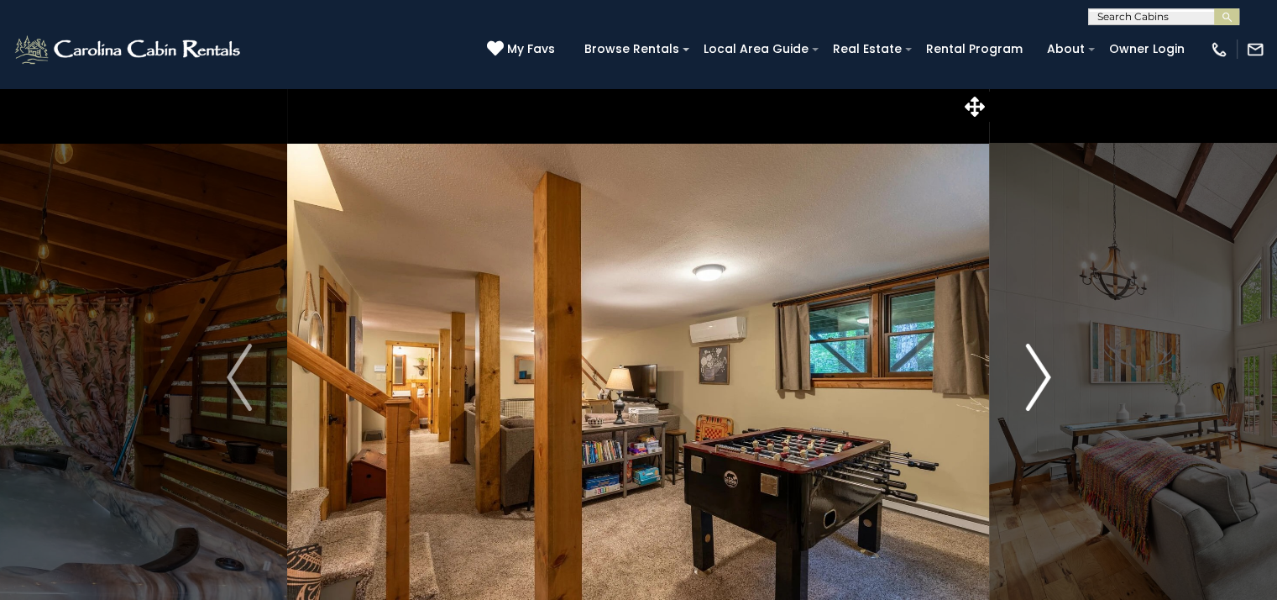
click at [1046, 376] on img "Next" at bounding box center [1037, 376] width 25 height 67
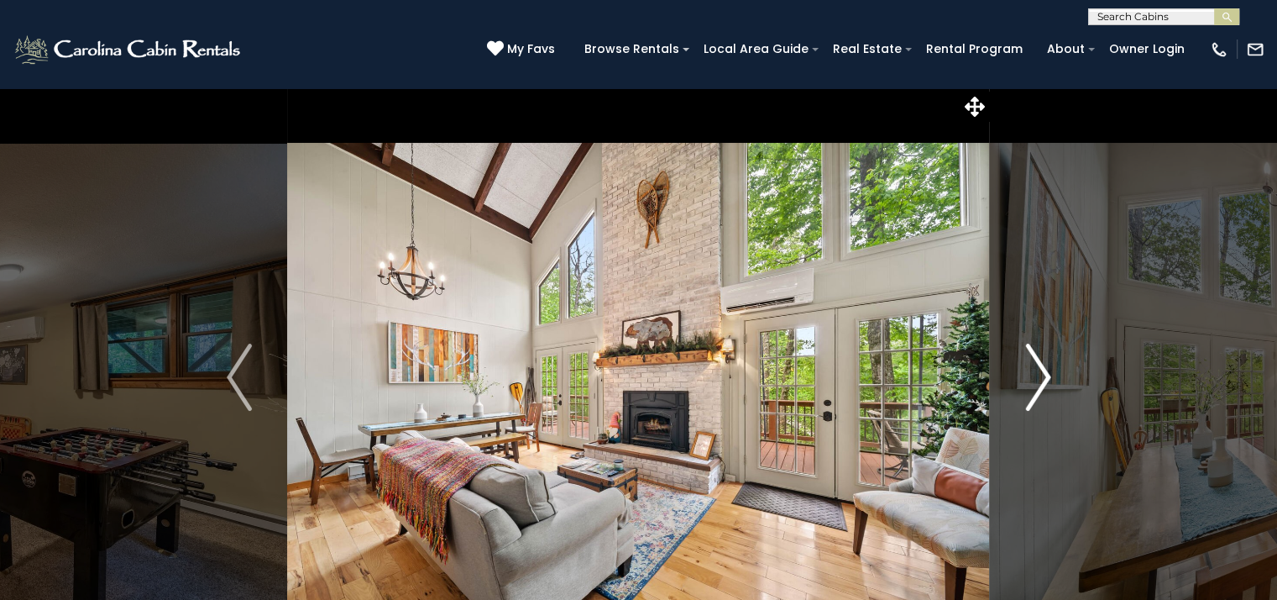
click at [1046, 376] on img "Next" at bounding box center [1037, 376] width 25 height 67
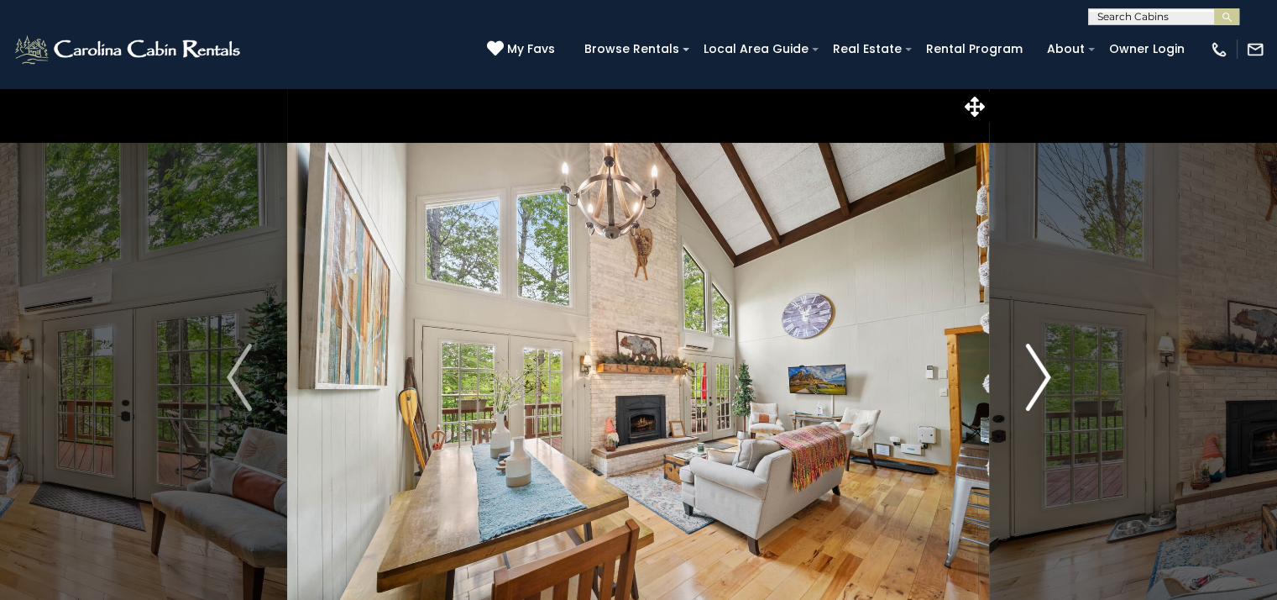
click at [1046, 376] on img "Next" at bounding box center [1037, 376] width 25 height 67
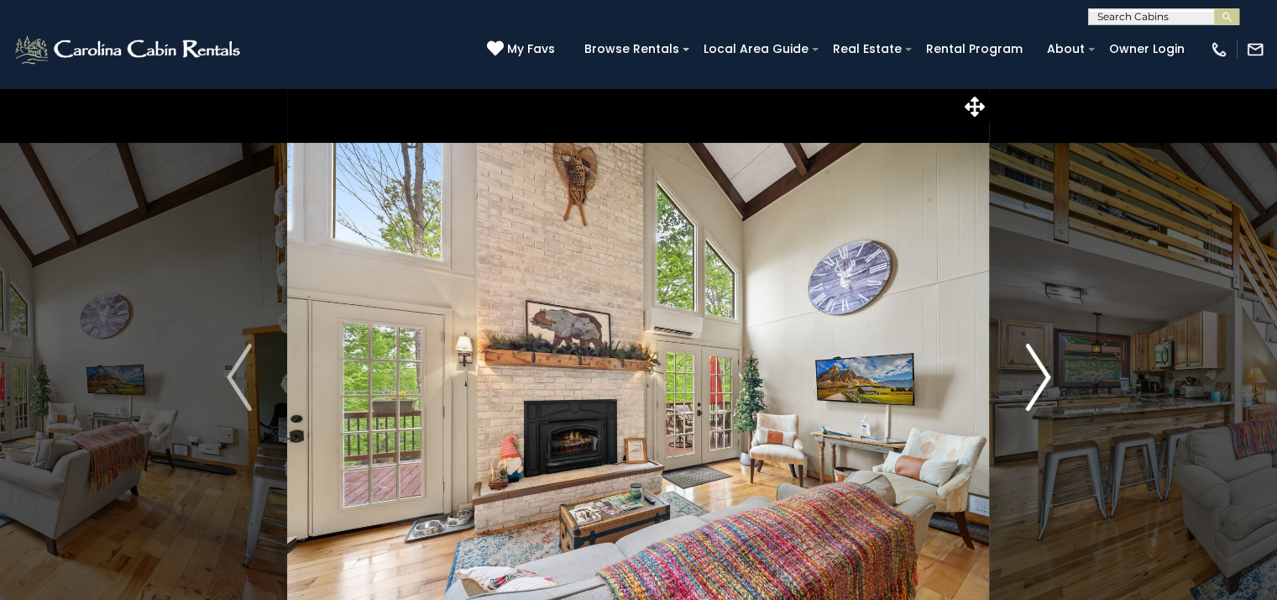
click at [1046, 376] on img "Next" at bounding box center [1037, 376] width 25 height 67
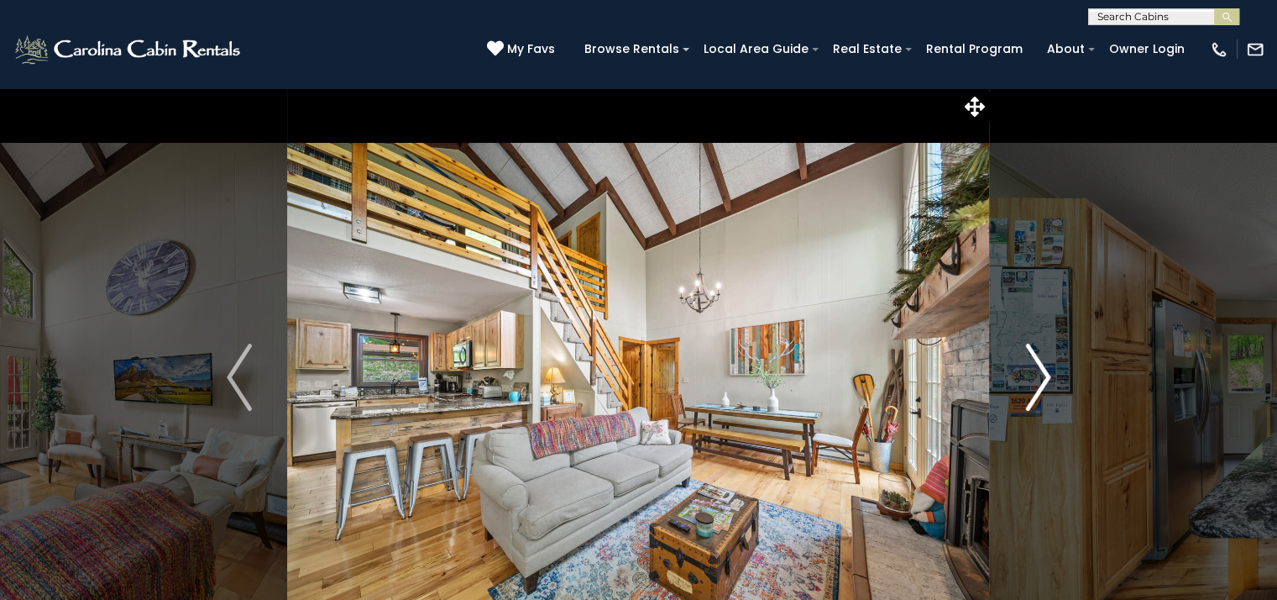
click at [1046, 376] on img "Next" at bounding box center [1037, 376] width 25 height 67
